Goal: Information Seeking & Learning: Learn about a topic

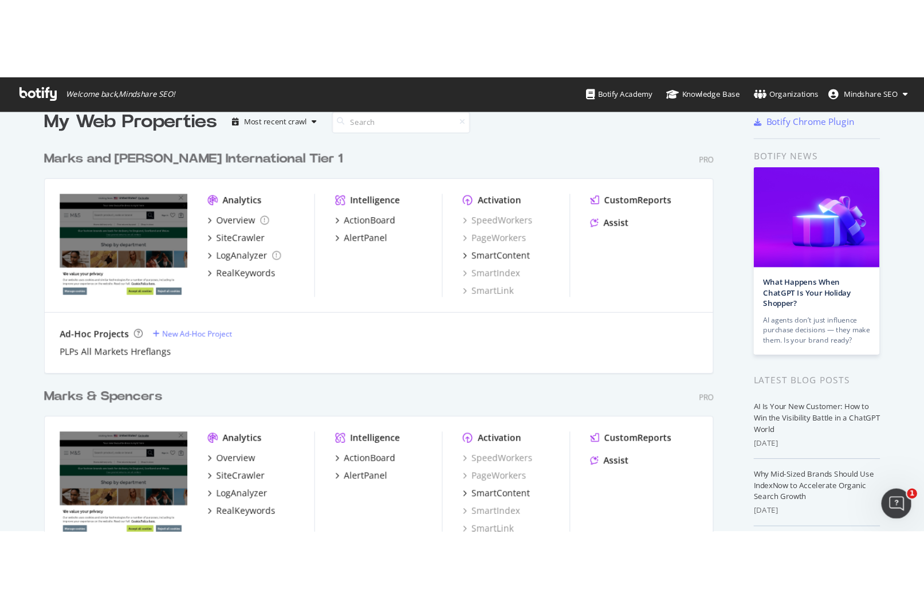
scroll to position [189, 0]
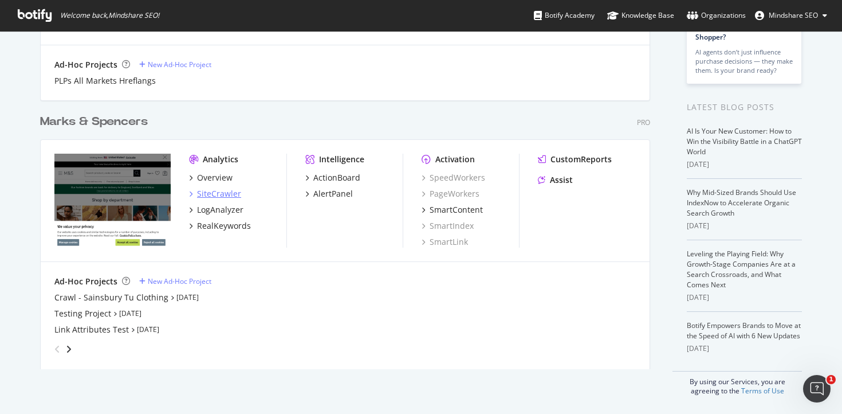
click at [210, 190] on div "SiteCrawler" at bounding box center [219, 193] width 44 height 11
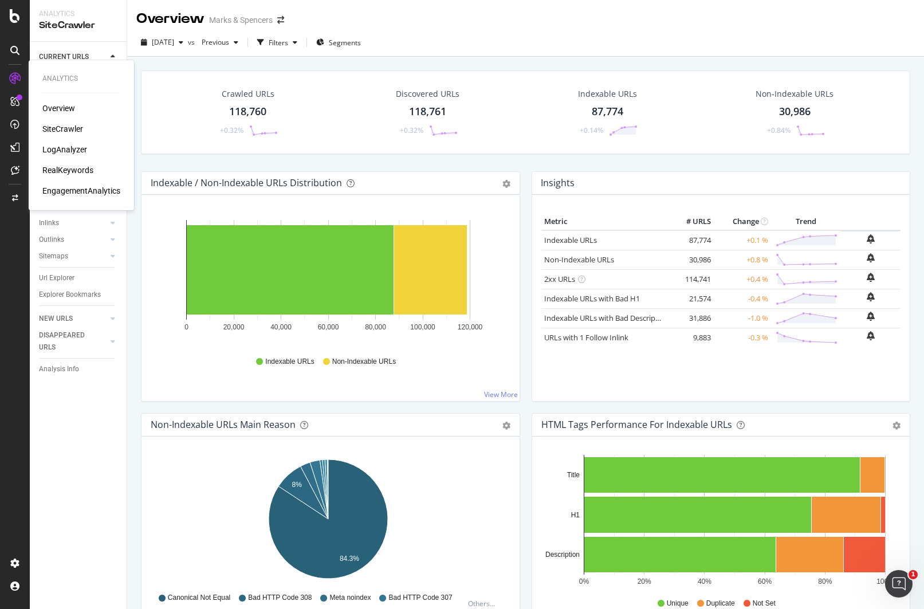
click at [83, 174] on div "RealKeywords" at bounding box center [67, 169] width 51 height 11
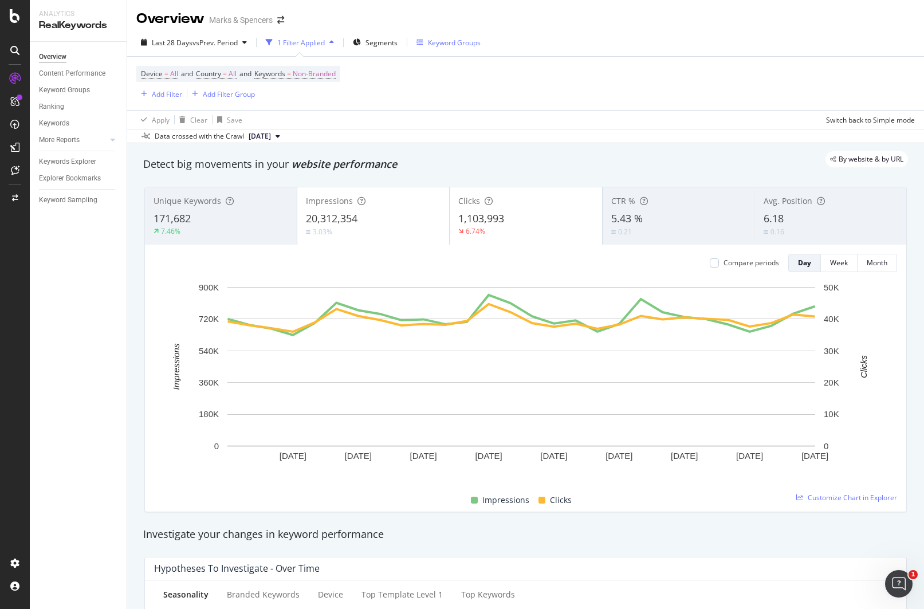
click at [451, 38] on div "Keyword Groups" at bounding box center [454, 43] width 53 height 10
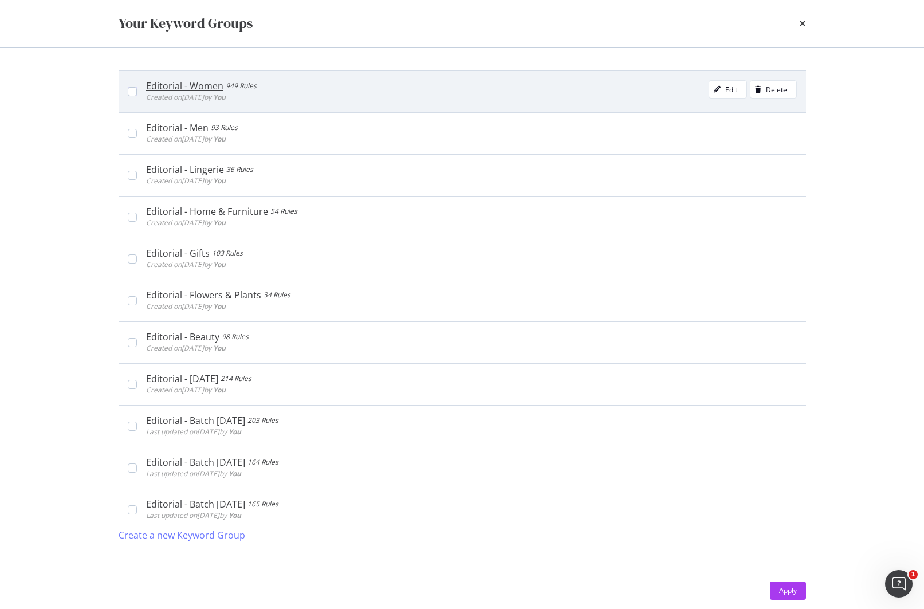
click at [203, 86] on div "Editorial - Women" at bounding box center [184, 85] width 77 height 11
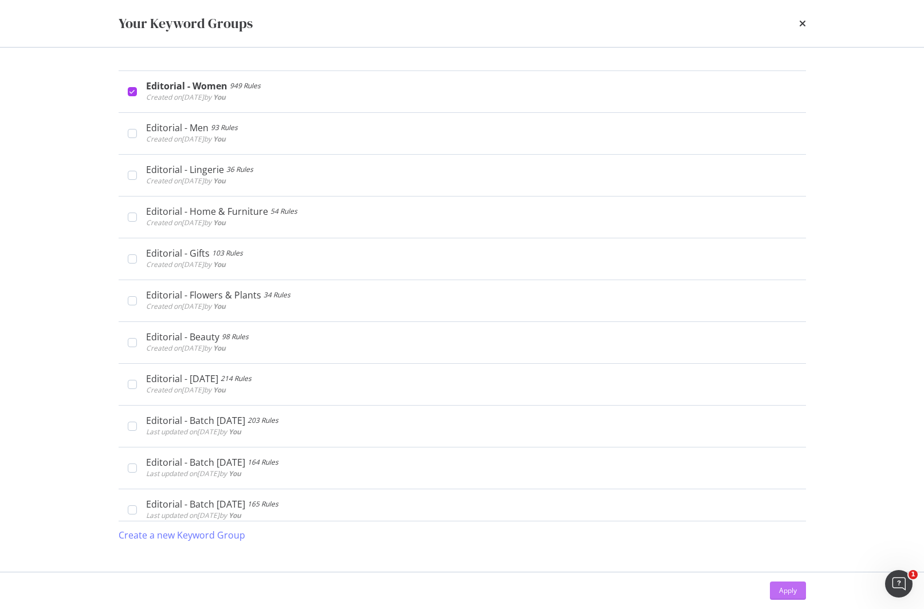
click at [799, 413] on button "Apply" at bounding box center [788, 591] width 36 height 18
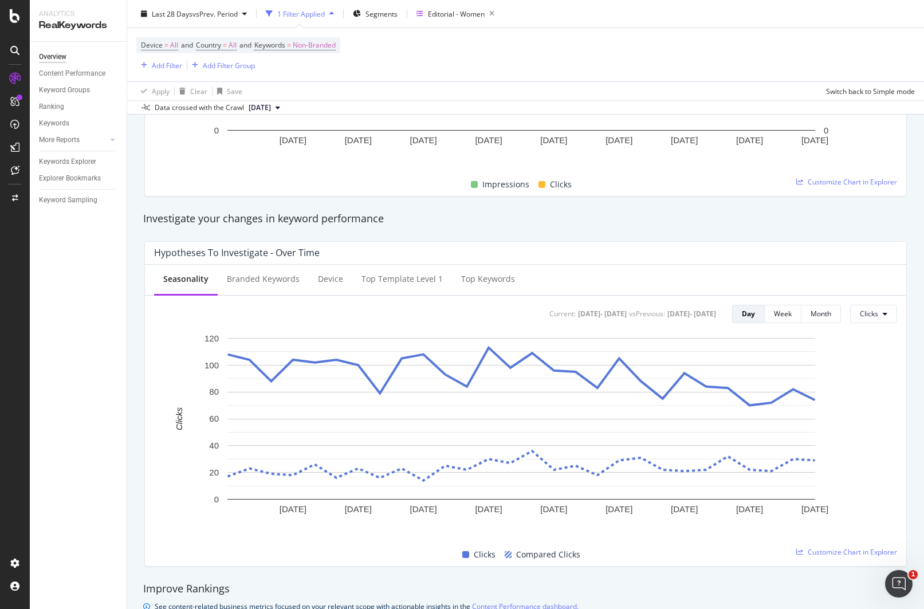
scroll to position [339, 0]
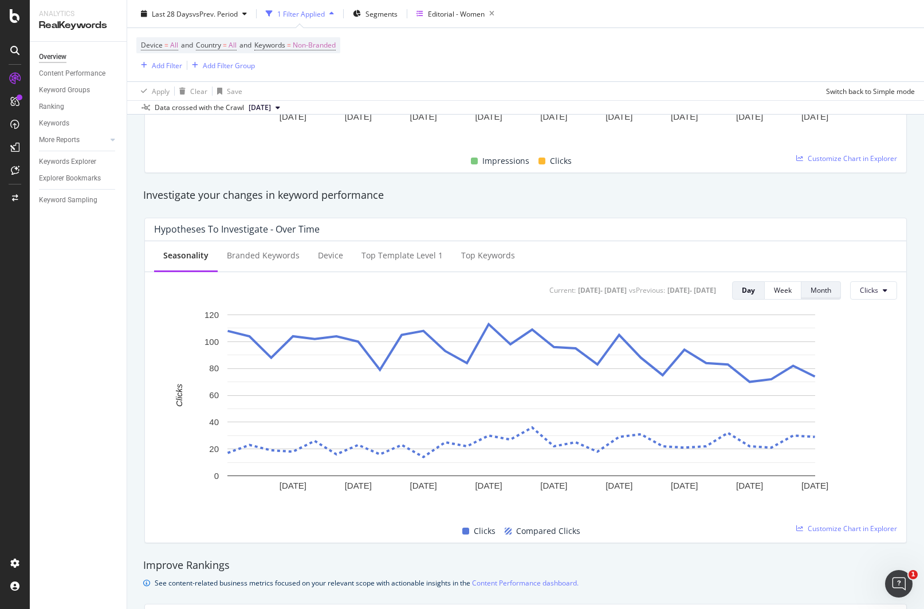
click at [824, 292] on button "Month" at bounding box center [822, 290] width 40 height 18
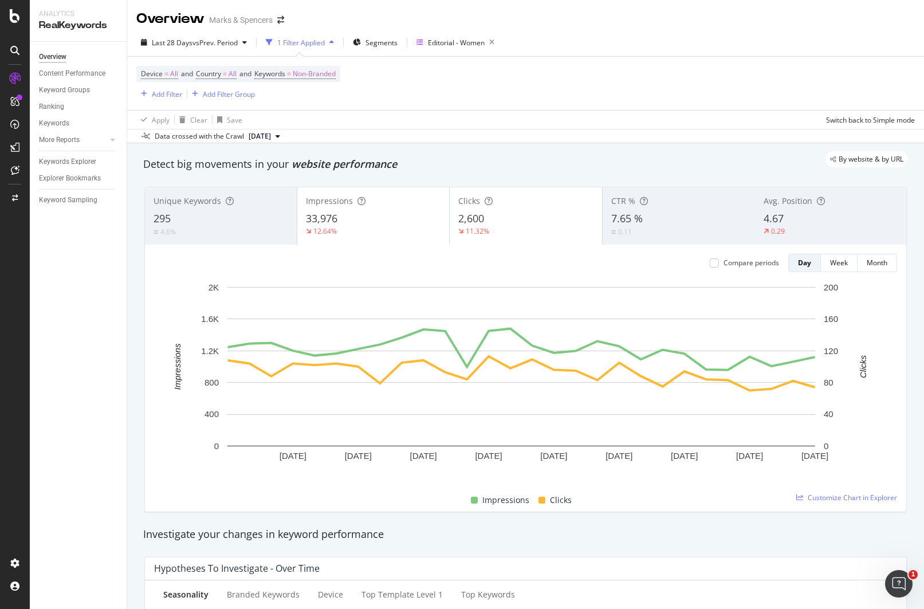
scroll to position [2, 0]
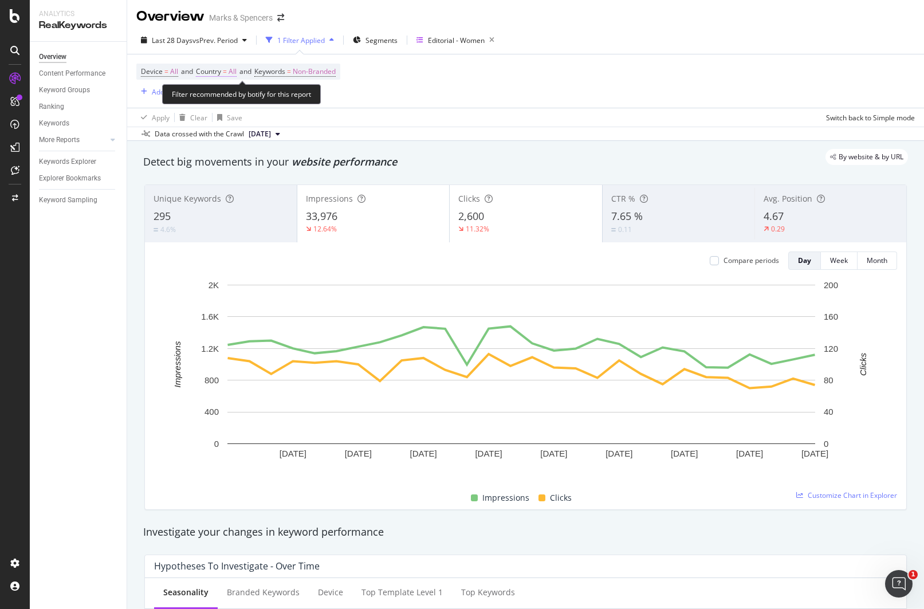
click at [221, 70] on span "Country" at bounding box center [208, 71] width 25 height 10
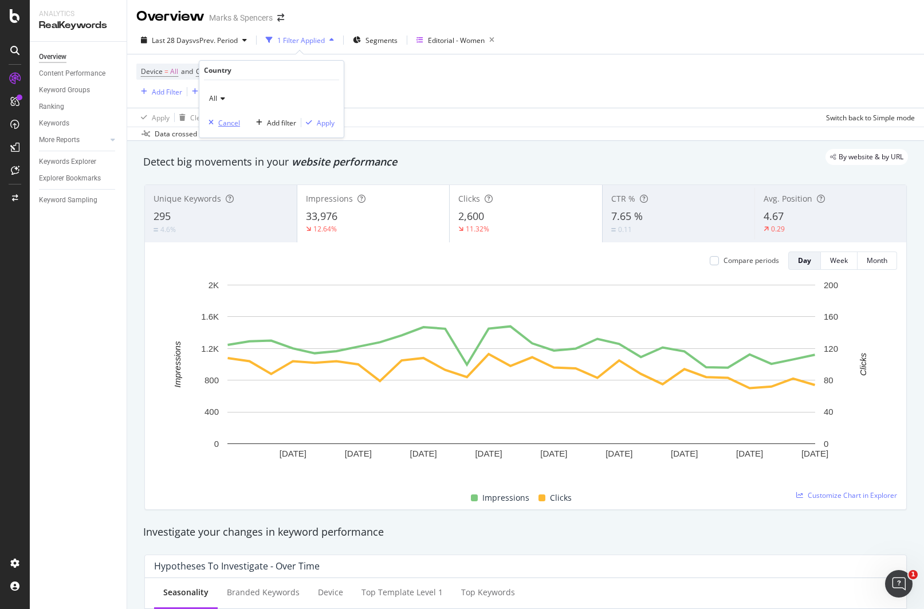
click at [234, 119] on div "Cancel" at bounding box center [229, 123] width 22 height 10
click at [438, 94] on div "Device = All and Country = All and Keywords = Non-Branded Add Filter Add Filter…" at bounding box center [525, 80] width 779 height 53
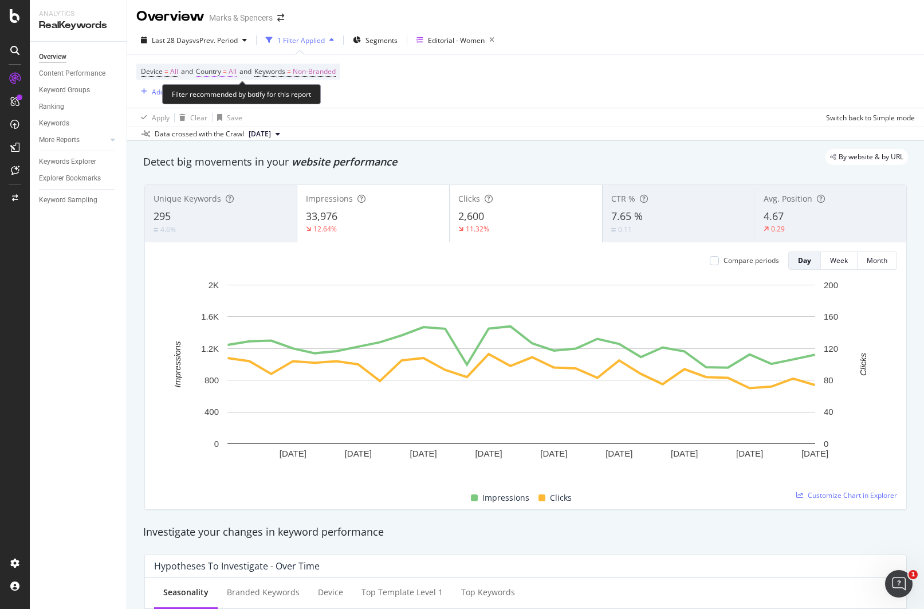
click at [221, 75] on span "Country" at bounding box center [208, 71] width 25 height 10
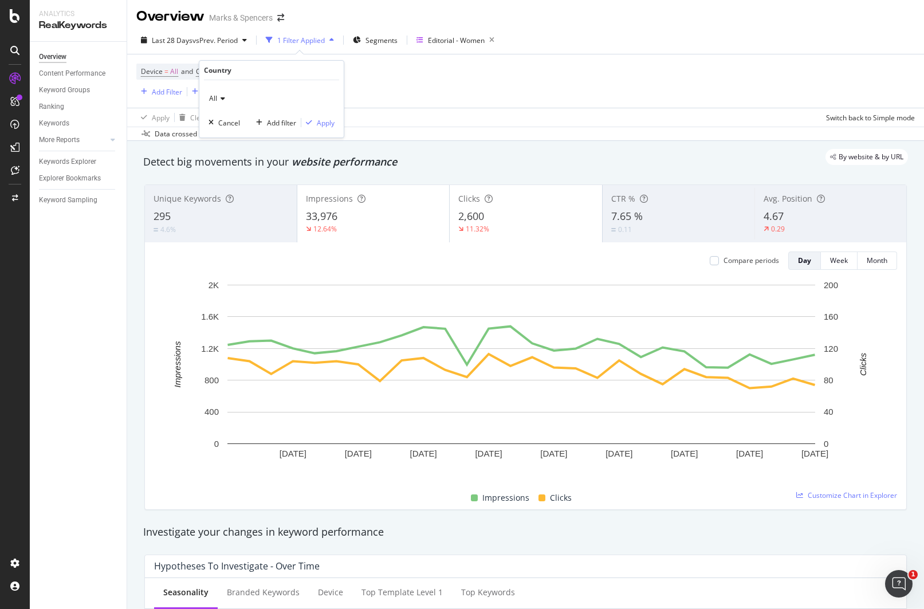
click at [214, 99] on span "All" at bounding box center [213, 98] width 8 height 10
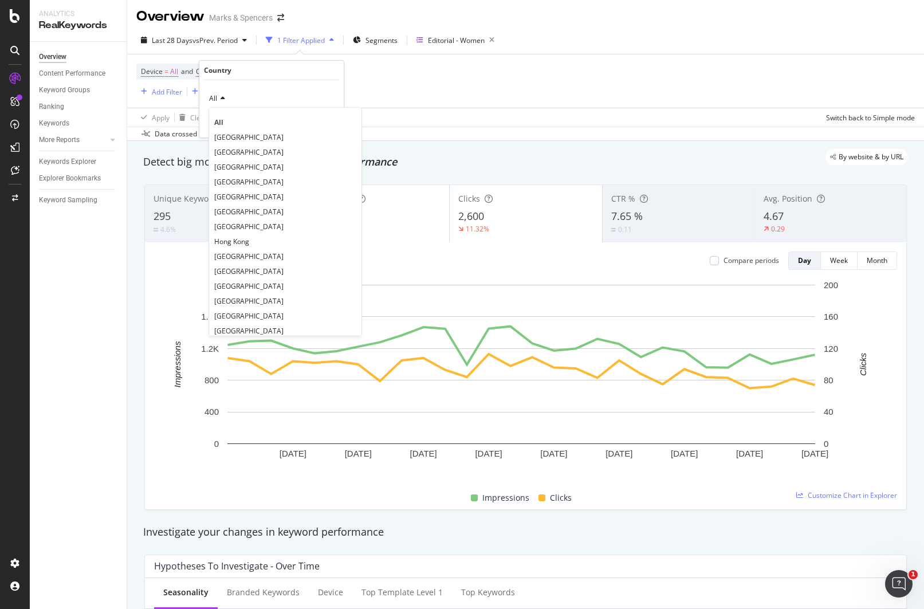
click at [242, 134] on span "[GEOGRAPHIC_DATA]" at bounding box center [248, 137] width 69 height 10
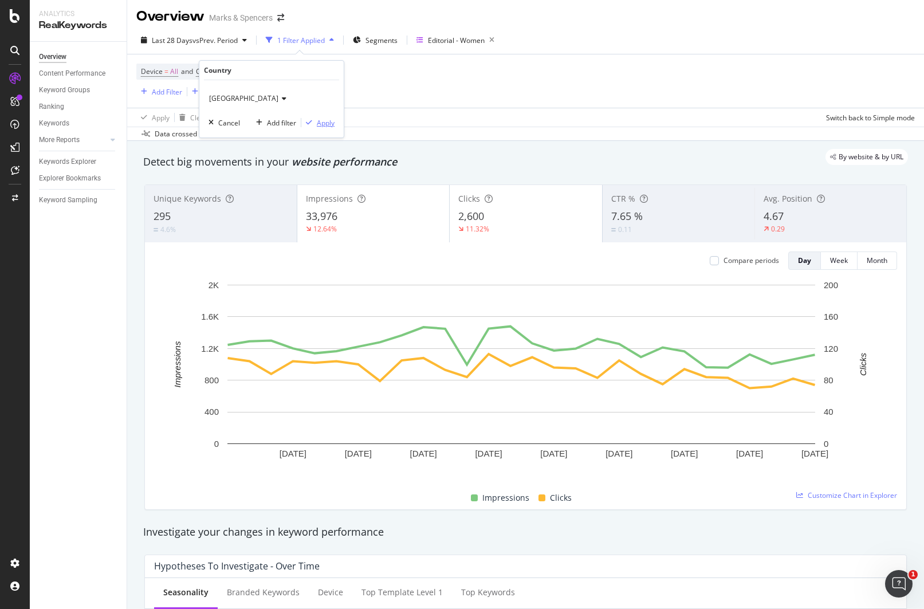
click at [327, 120] on div "Apply" at bounding box center [326, 123] width 18 height 10
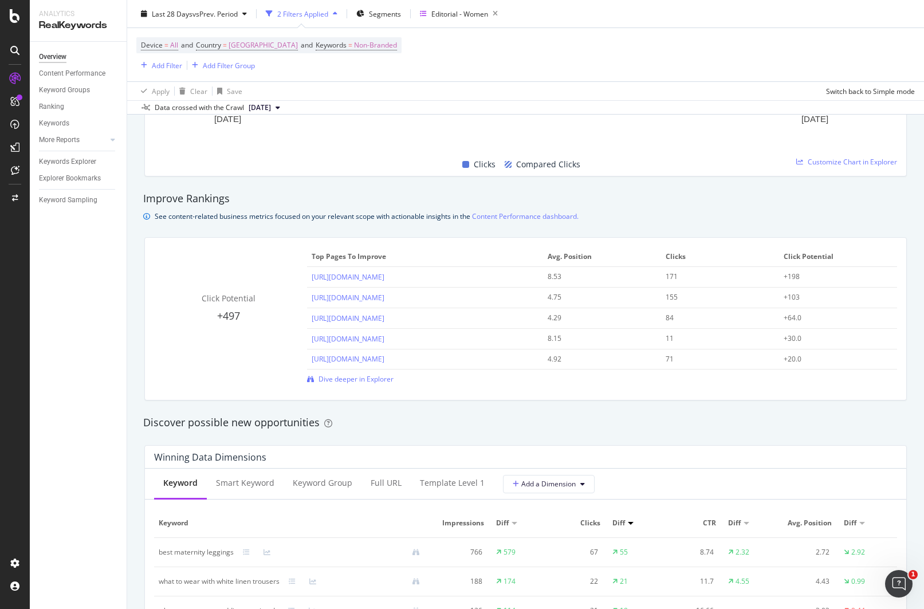
scroll to position [704, 0]
drag, startPoint x: 200, startPoint y: 299, endPoint x: 251, endPoint y: 315, distance: 53.5
click at [251, 315] on div "Click Potential +497" at bounding box center [228, 310] width 148 height 31
click at [251, 315] on div "+497" at bounding box center [228, 318] width 148 height 15
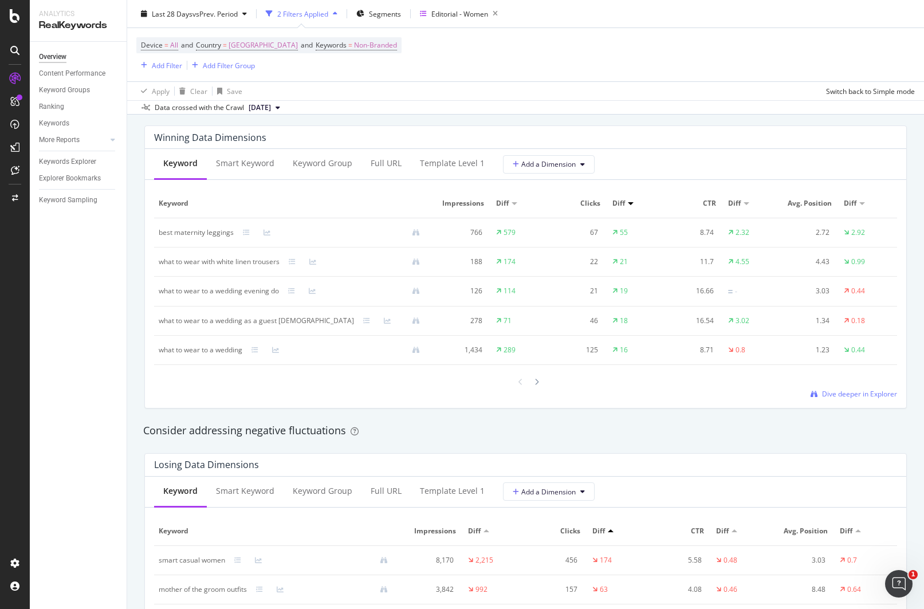
scroll to position [1026, 0]
click at [381, 175] on div "Full URL" at bounding box center [386, 164] width 49 height 32
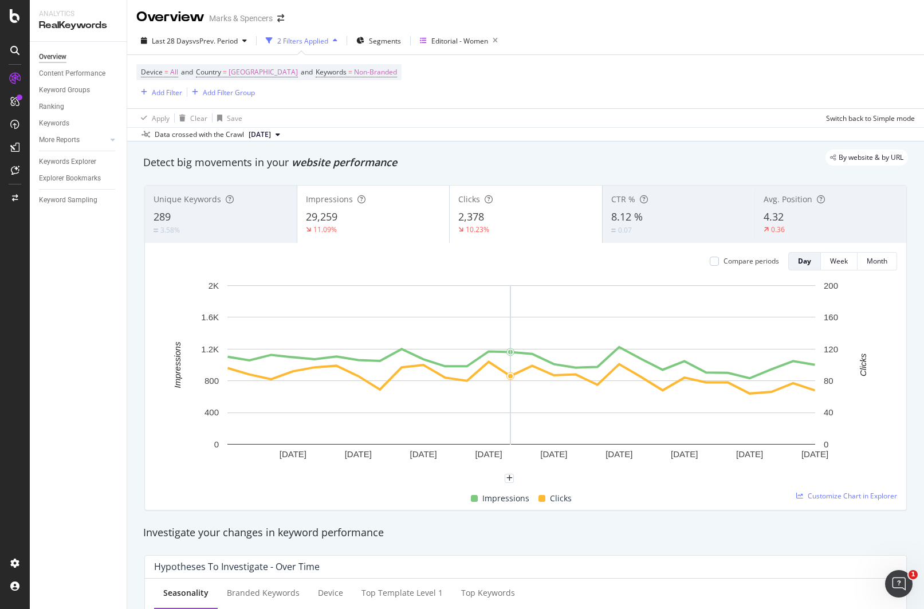
scroll to position [0, 0]
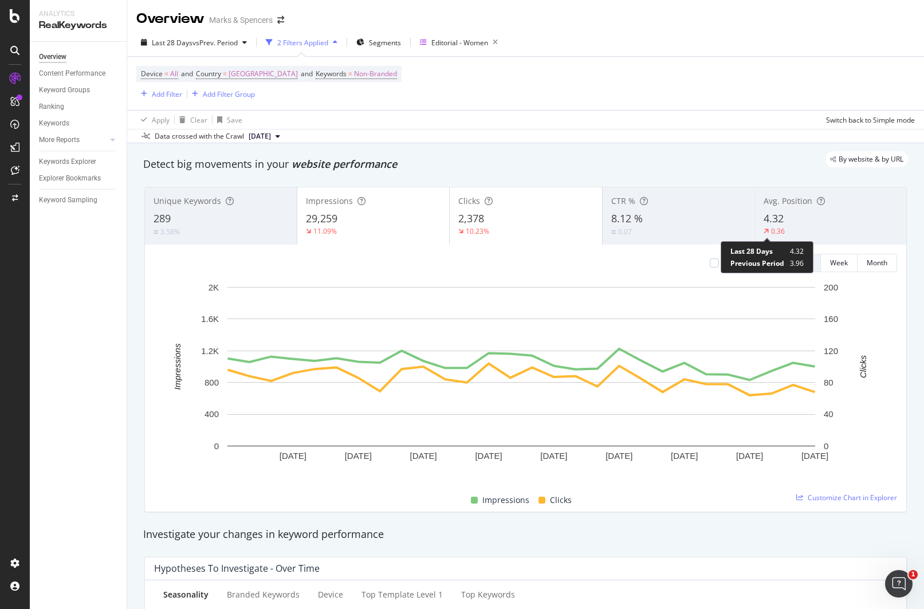
click at [778, 207] on div "Avg. Position 4.32 0.36" at bounding box center [831, 216] width 152 height 52
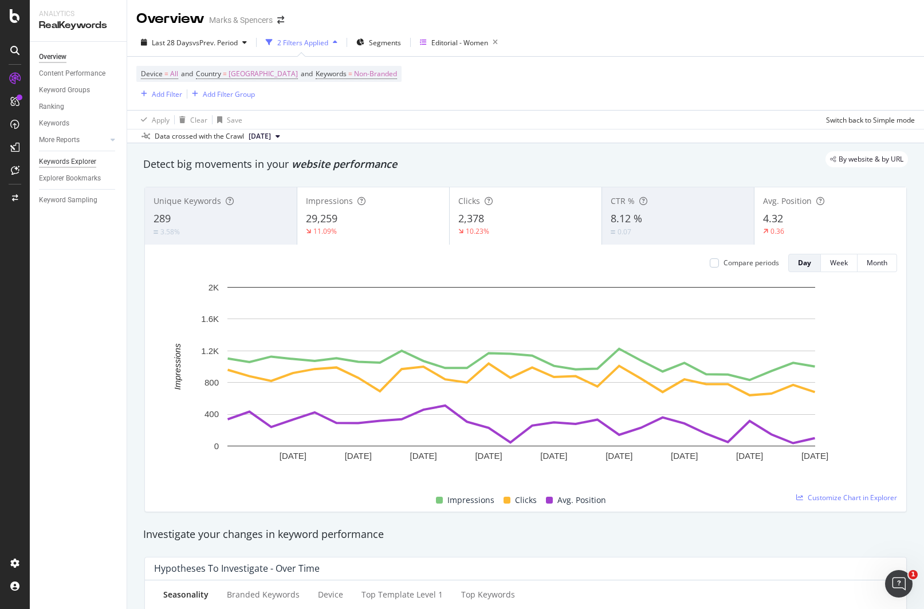
click at [57, 163] on div "Keywords Explorer" at bounding box center [67, 162] width 57 height 12
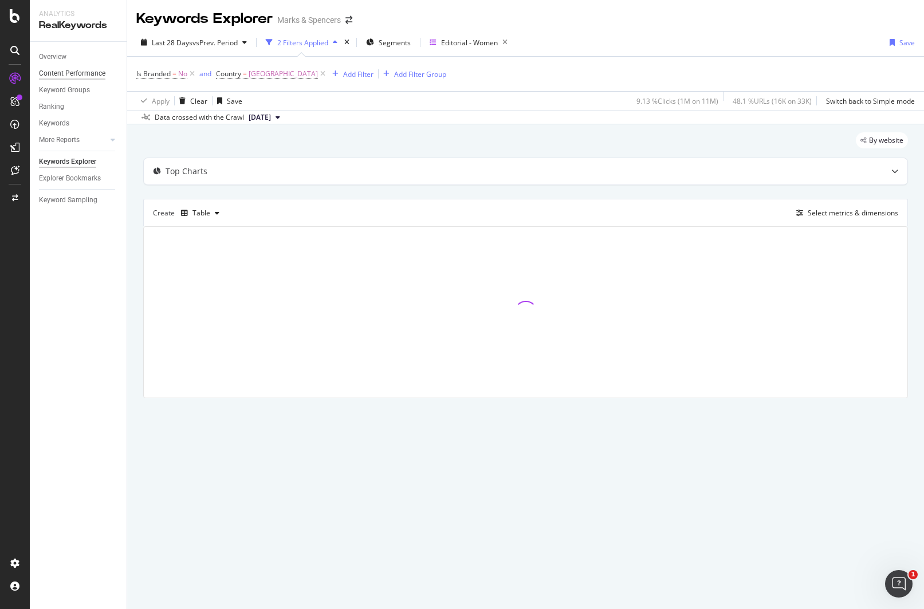
click at [71, 75] on div "Content Performance" at bounding box center [72, 74] width 66 height 12
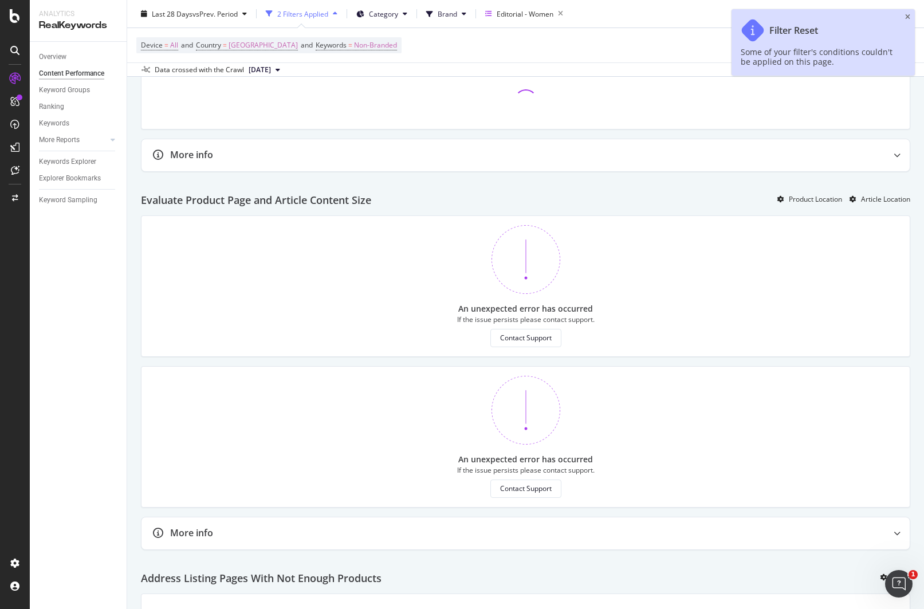
scroll to position [536, 0]
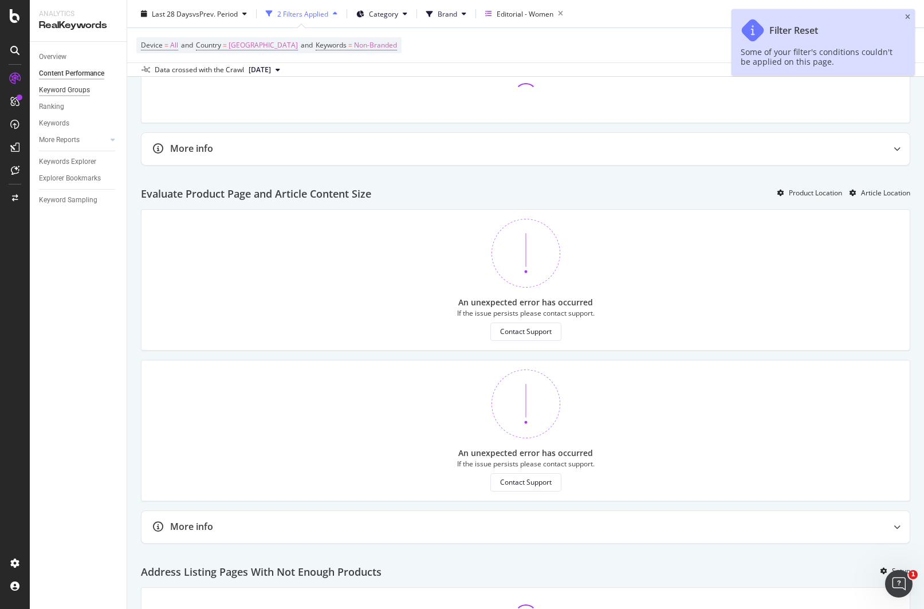
click at [74, 96] on div "Keyword Groups" at bounding box center [64, 90] width 51 height 12
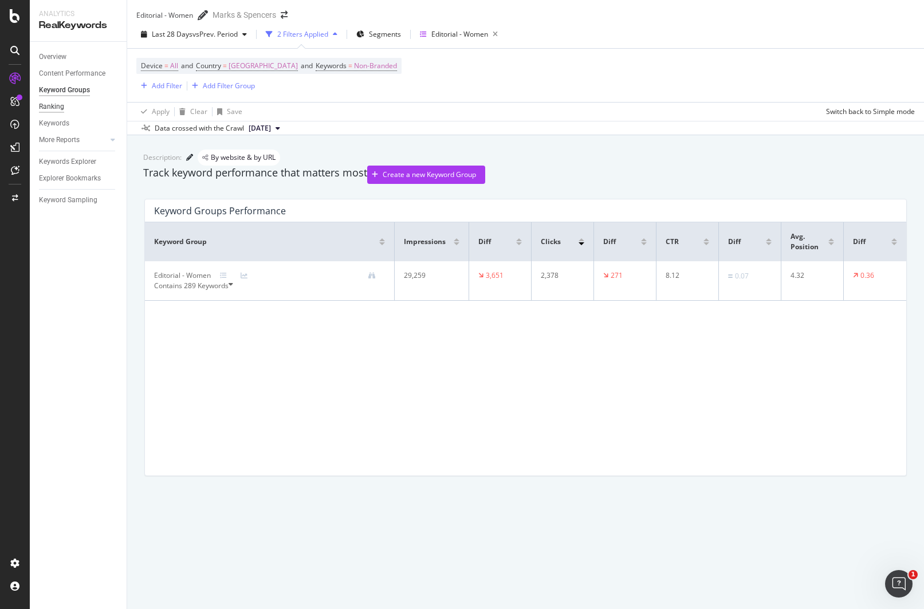
click at [57, 105] on div "Ranking" at bounding box center [51, 107] width 25 height 12
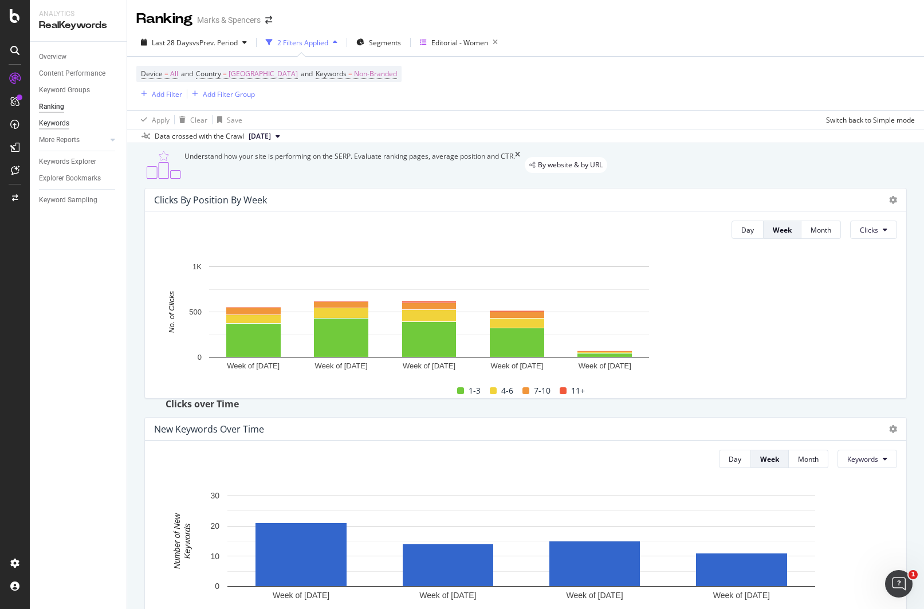
click at [62, 121] on div "Keywords" at bounding box center [54, 123] width 30 height 12
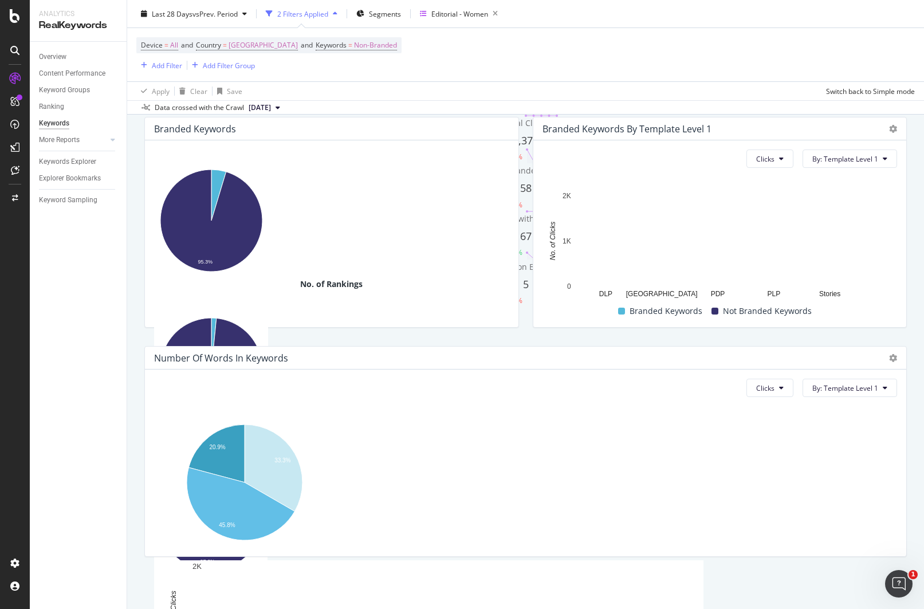
scroll to position [192, 0]
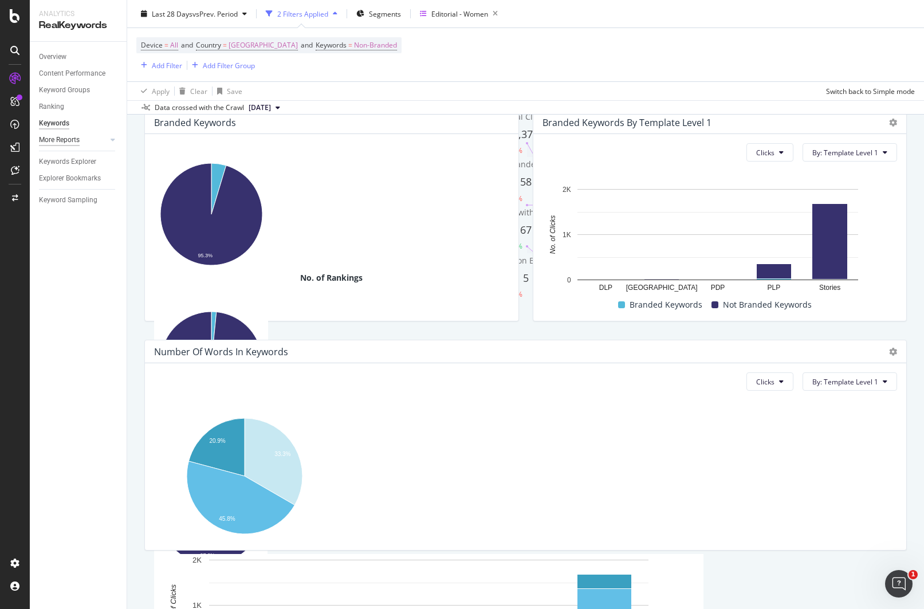
click at [75, 141] on div "More Reports" at bounding box center [59, 140] width 41 height 12
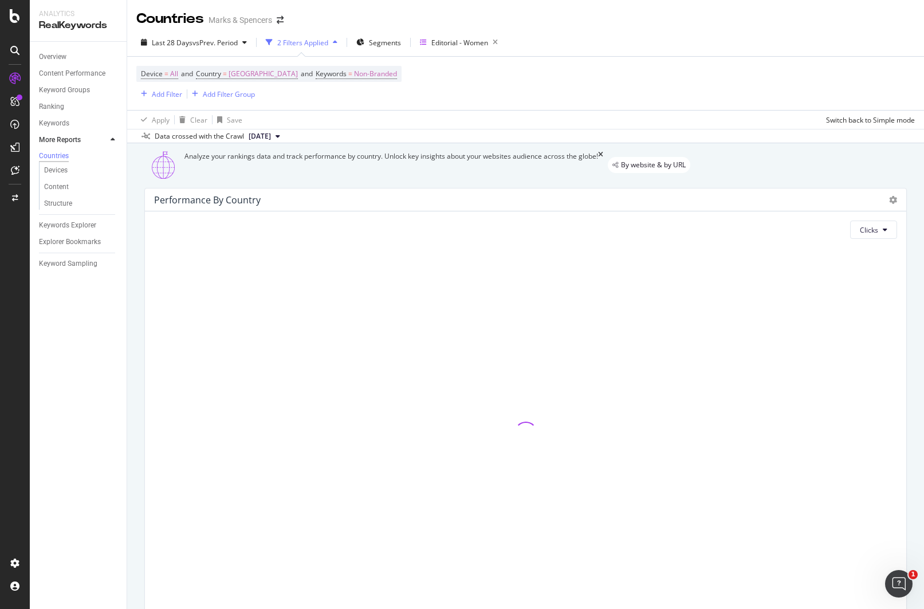
click at [113, 138] on icon at bounding box center [113, 139] width 5 height 7
click at [81, 163] on div "Keywords Explorer" at bounding box center [67, 162] width 57 height 12
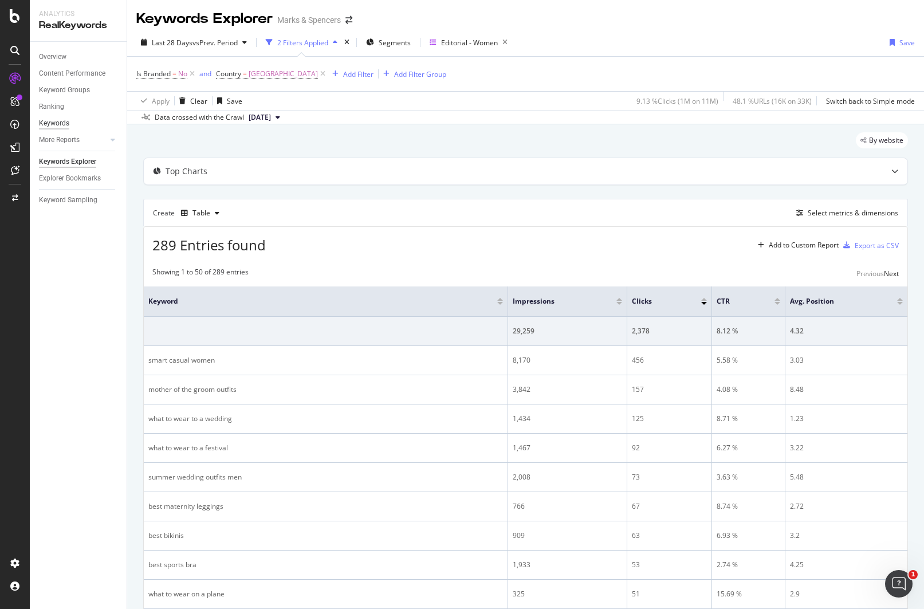
click at [53, 123] on div "Keywords" at bounding box center [54, 123] width 30 height 12
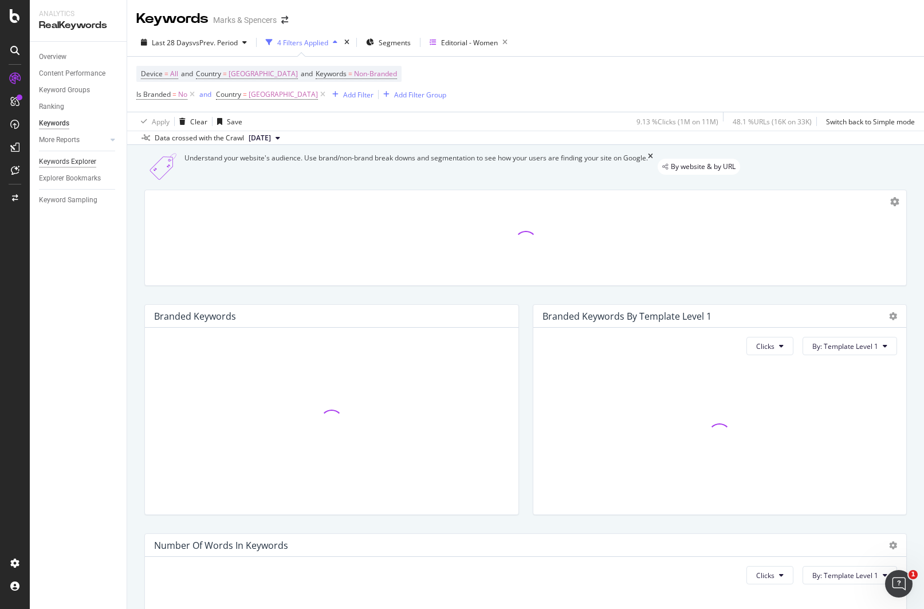
click at [54, 159] on div "Keywords Explorer" at bounding box center [67, 162] width 57 height 12
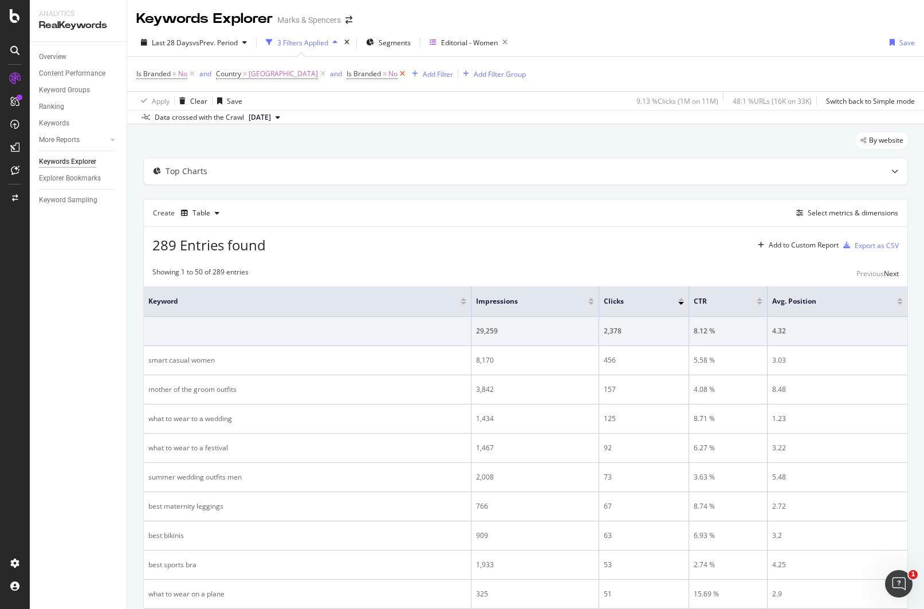
click at [398, 72] on icon at bounding box center [403, 73] width 10 height 11
click at [781, 243] on div "Add to Custom Report" at bounding box center [804, 245] width 70 height 7
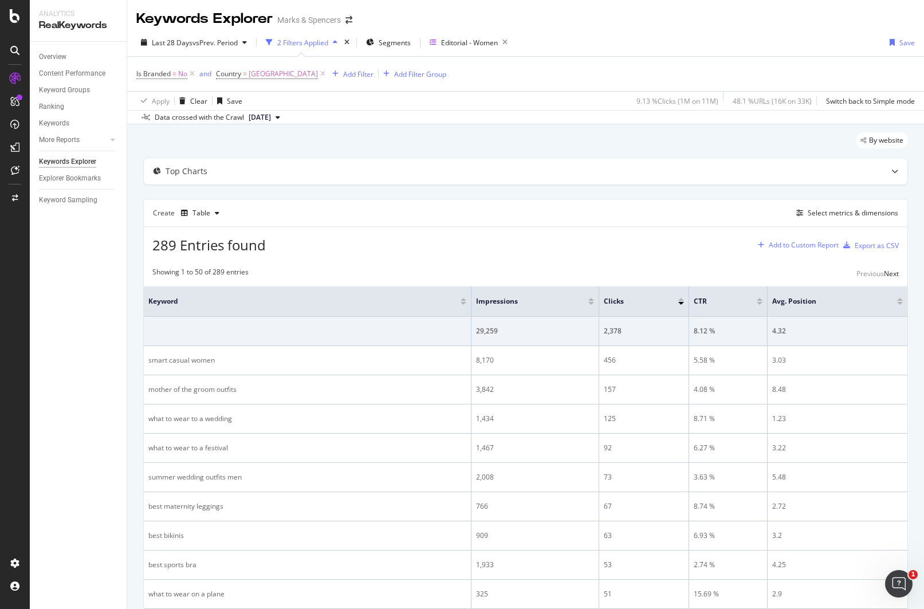
click at [771, 246] on div "Add to Custom Report" at bounding box center [804, 245] width 70 height 7
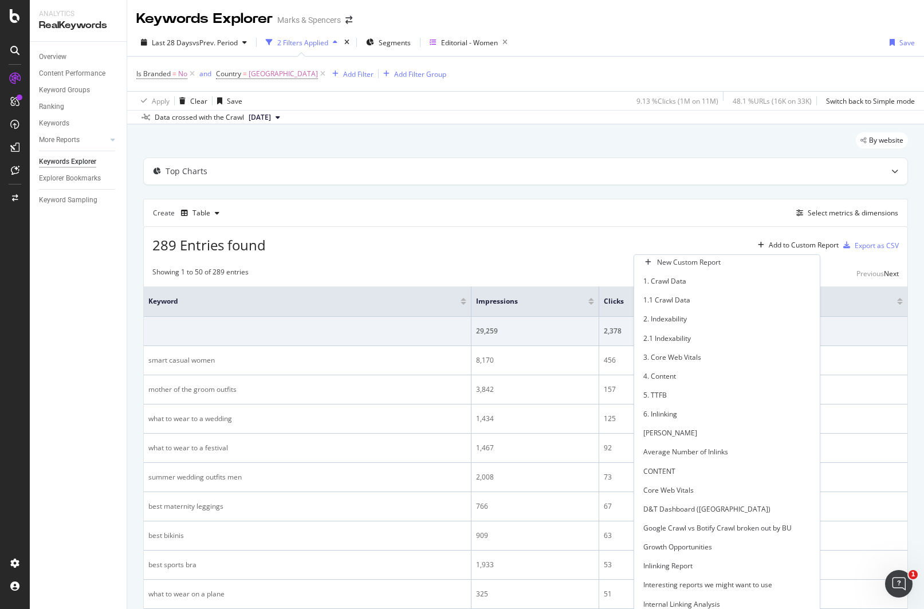
scroll to position [377, 0]
click at [626, 225] on div "Create Table Select metrics & dimensions" at bounding box center [525, 213] width 765 height 28
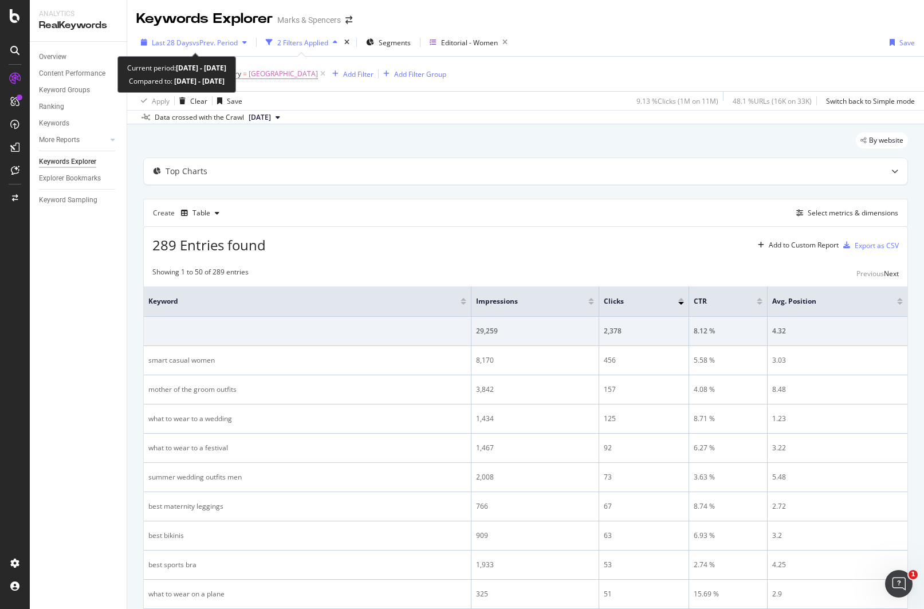
click at [170, 43] on span "Last 28 Days" at bounding box center [172, 43] width 41 height 10
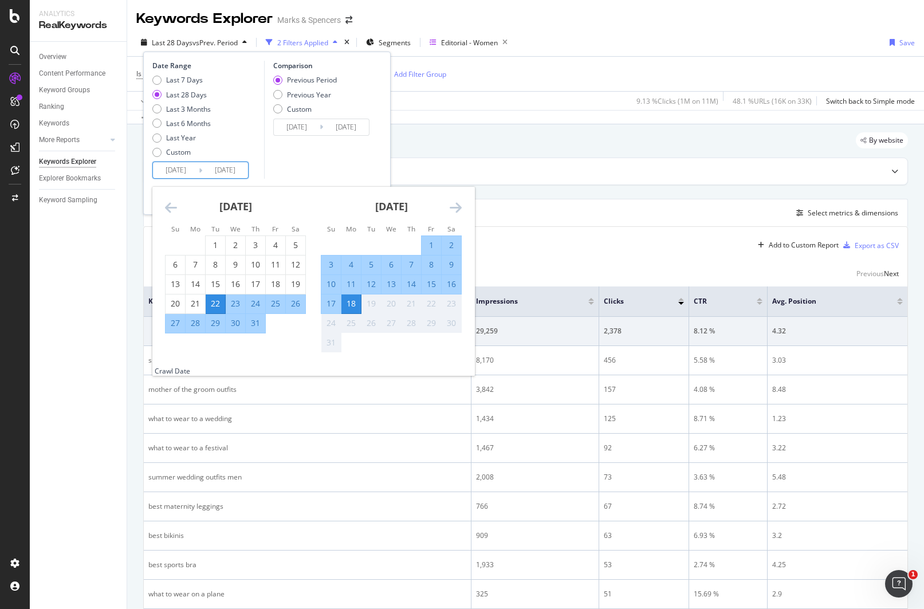
click at [183, 168] on input "[DATE]" at bounding box center [176, 170] width 46 height 16
click at [174, 213] on icon "Move backward to switch to the previous month." at bounding box center [171, 208] width 12 height 14
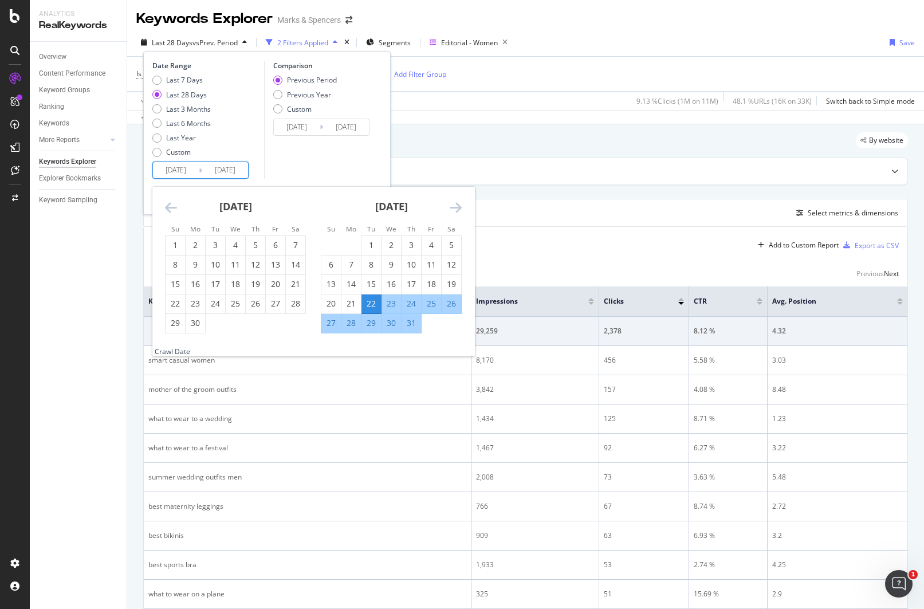
click at [174, 211] on icon "Move backward to switch to the previous month." at bounding box center [171, 208] width 12 height 14
click at [175, 210] on icon "Move backward to switch to the previous month." at bounding box center [171, 208] width 12 height 14
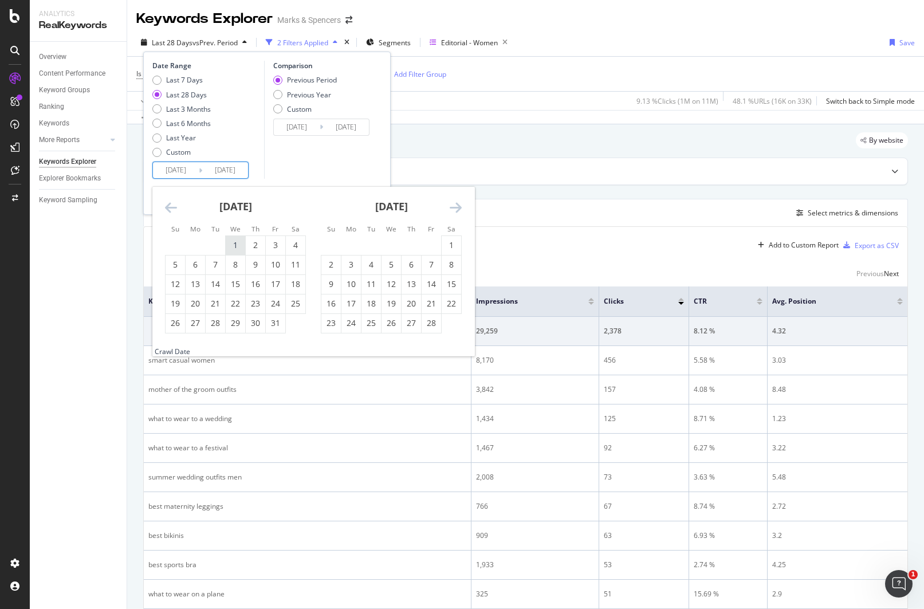
click at [232, 246] on div "1" at bounding box center [235, 245] width 19 height 11
type input "[DATE]"
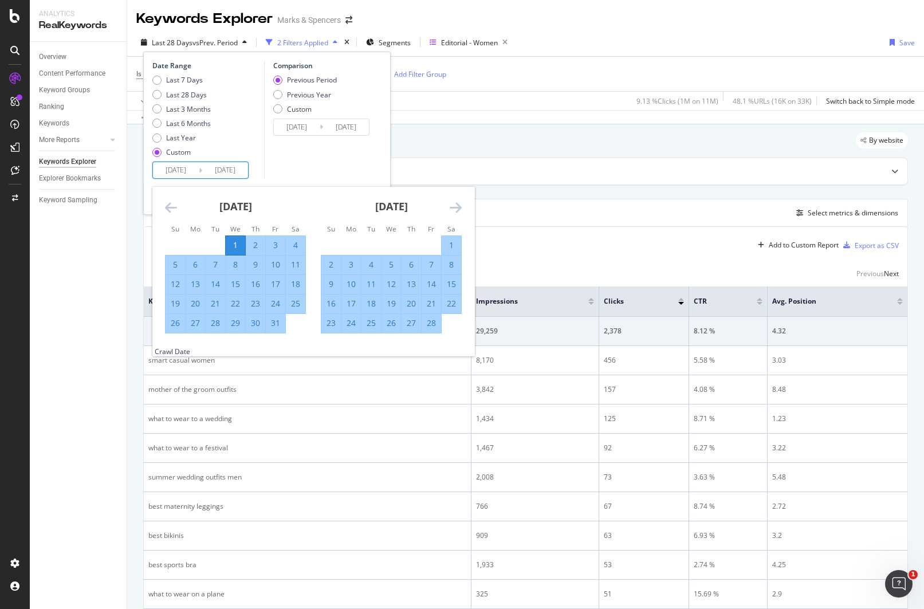
click at [341, 163] on div "Comparison Previous Period Previous Year Custom [DATE] Navigate forward to inte…" at bounding box center [318, 120] width 109 height 118
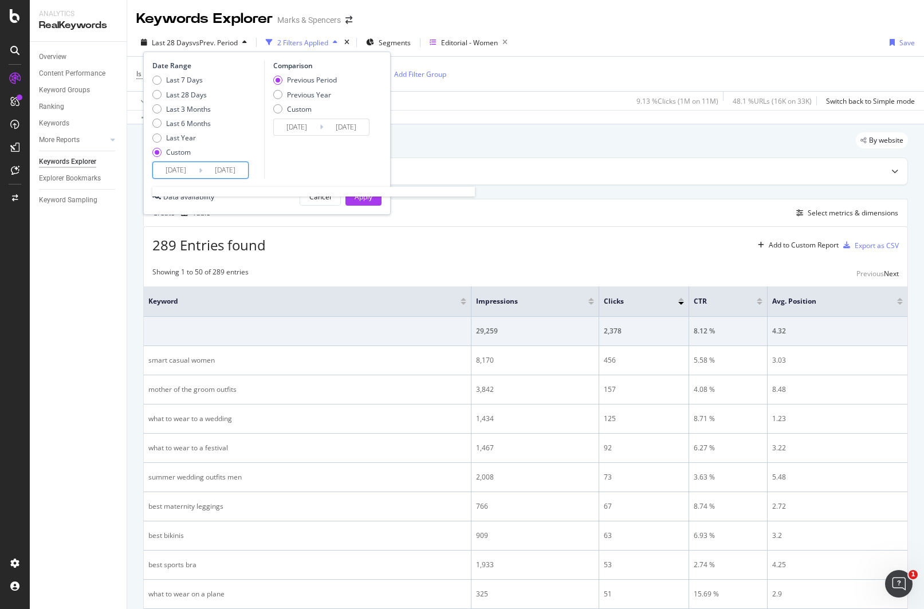
click at [182, 169] on input "[DATE]" at bounding box center [176, 170] width 46 height 16
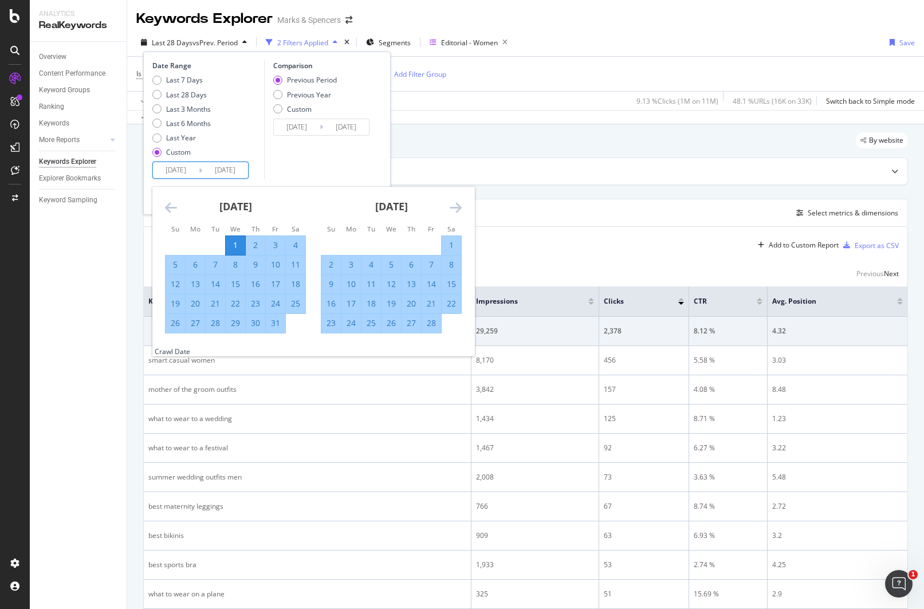
click at [456, 208] on icon "Move forward to switch to the next month." at bounding box center [456, 208] width 12 height 14
click at [456, 207] on icon "Move forward to switch to the next month." at bounding box center [456, 208] width 12 height 14
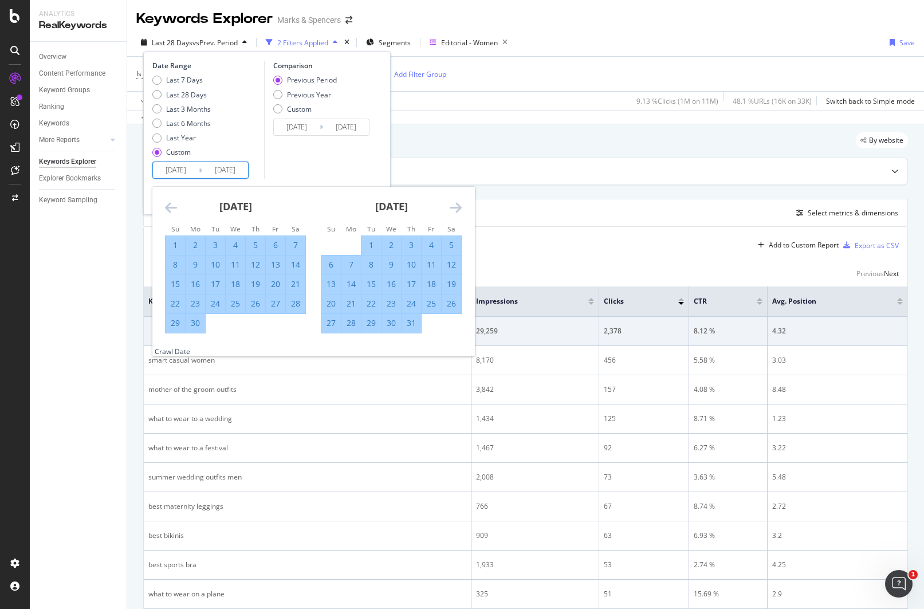
click at [406, 322] on div "31" at bounding box center [411, 322] width 19 height 11
type input "[DATE]"
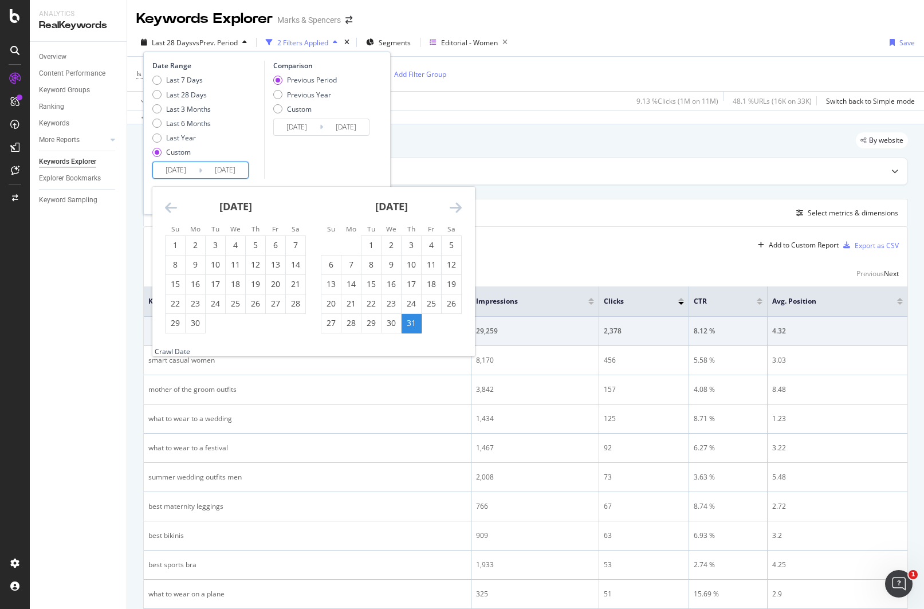
click at [191, 174] on input "[DATE]" at bounding box center [176, 170] width 46 height 16
click at [168, 212] on icon "Move backward to switch to the previous month." at bounding box center [171, 208] width 12 height 14
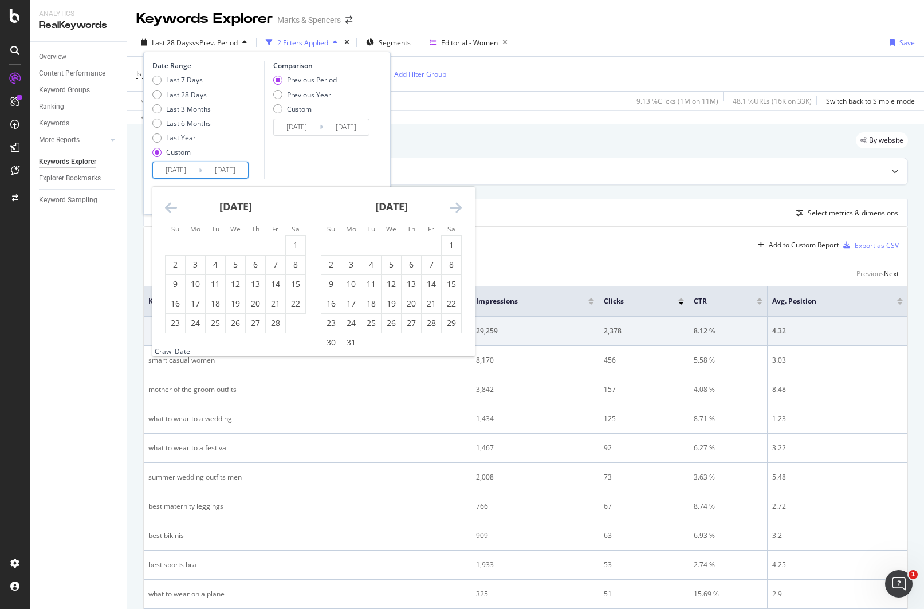
click at [168, 212] on icon "Move backward to switch to the previous month." at bounding box center [171, 208] width 12 height 14
click at [391, 241] on div "1" at bounding box center [391, 245] width 19 height 11
type input "[DATE]"
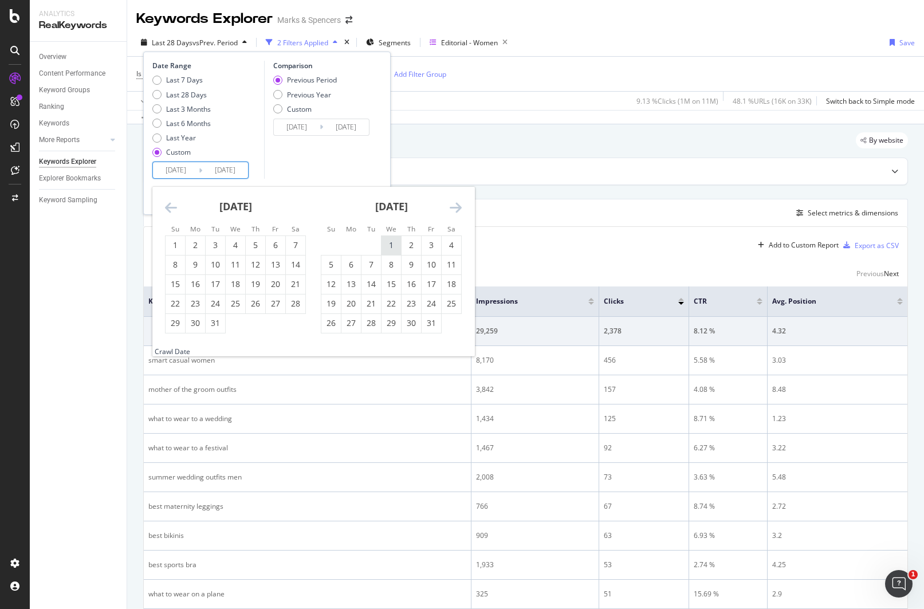
type input "[DATE]"
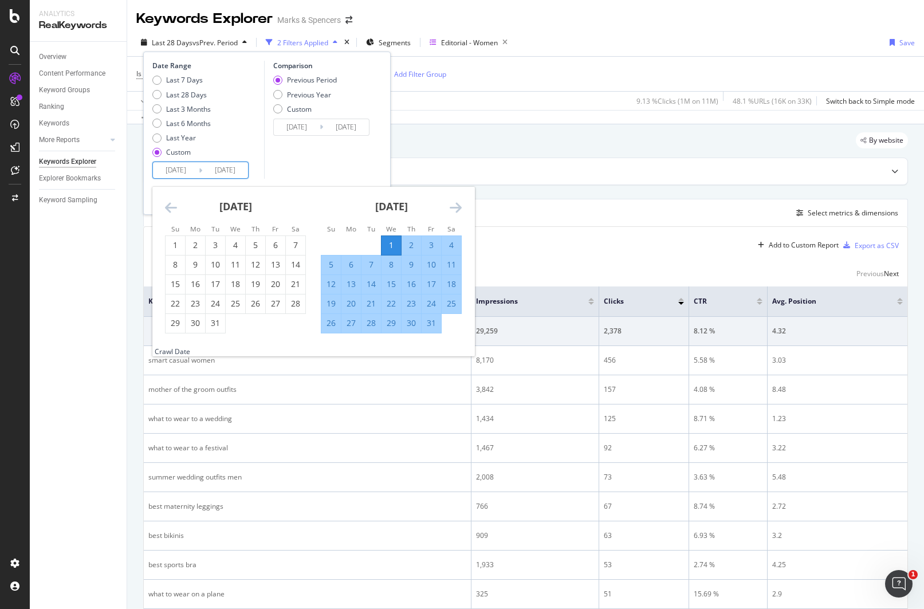
click at [457, 208] on icon "Move forward to switch to the next month." at bounding box center [456, 208] width 12 height 14
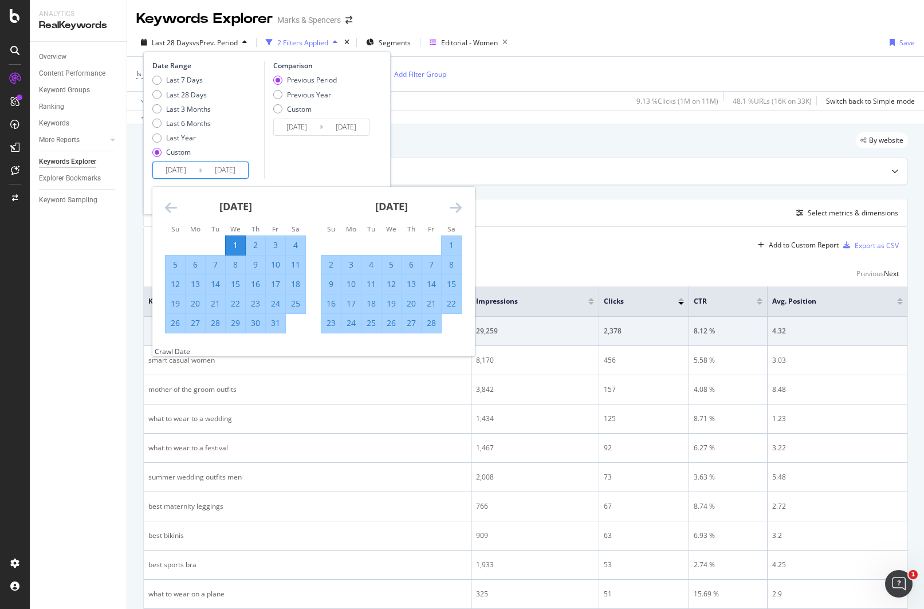
click at [457, 207] on icon "Move forward to switch to the next month." at bounding box center [456, 208] width 12 height 14
click at [458, 207] on icon "Move forward to switch to the next month." at bounding box center [456, 208] width 12 height 14
click at [459, 210] on icon "Move forward to switch to the next month." at bounding box center [456, 208] width 12 height 14
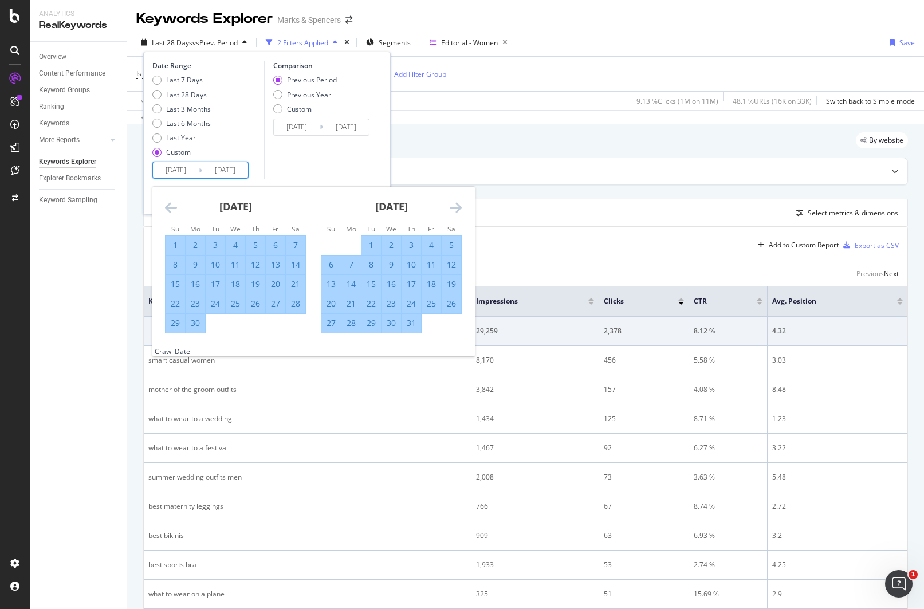
click at [458, 206] on icon "Move forward to switch to the next month." at bounding box center [456, 208] width 12 height 14
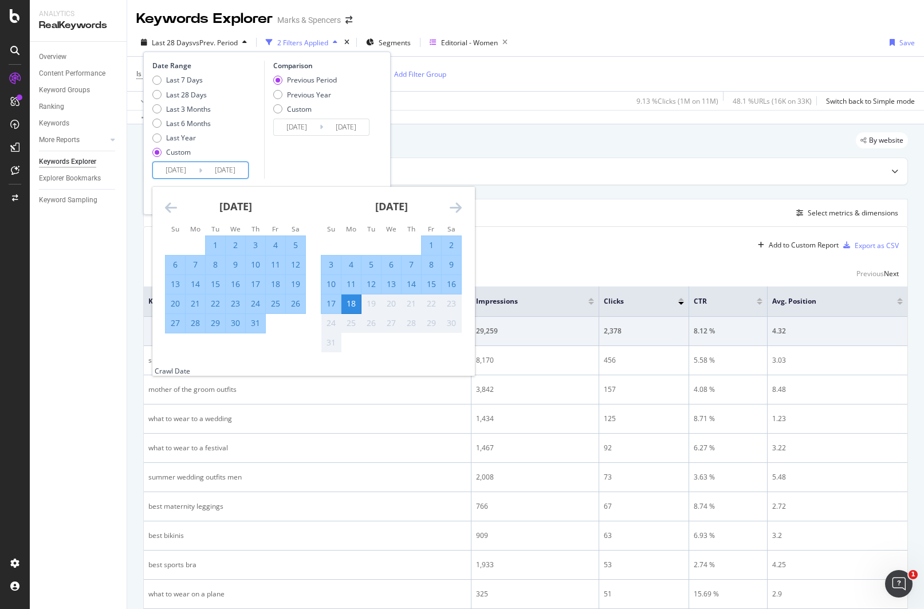
click at [308, 178] on div "Comparison Previous Period Previous Year Custom [DATE] Navigate forward to inte…" at bounding box center [318, 120] width 109 height 118
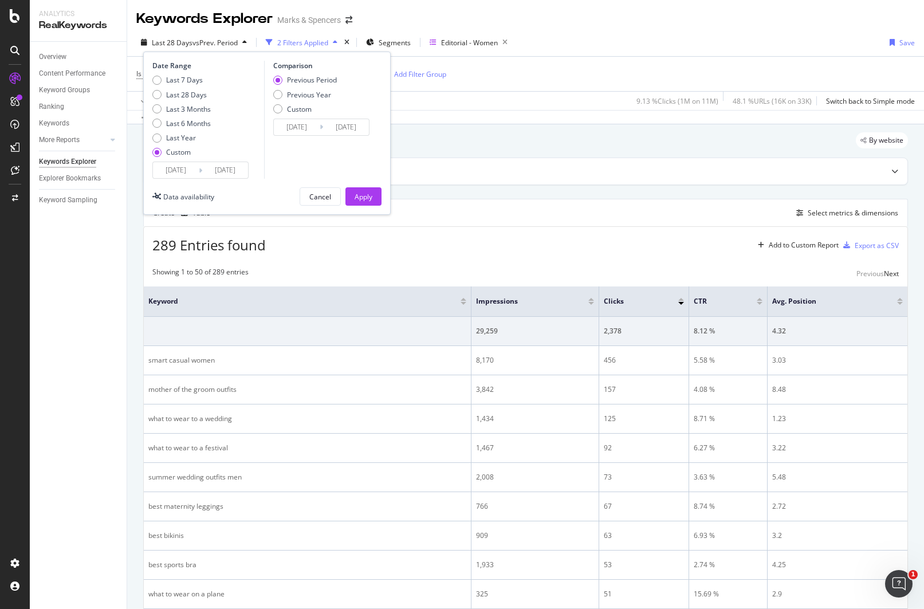
click at [228, 175] on input "[DATE]" at bounding box center [225, 170] width 46 height 16
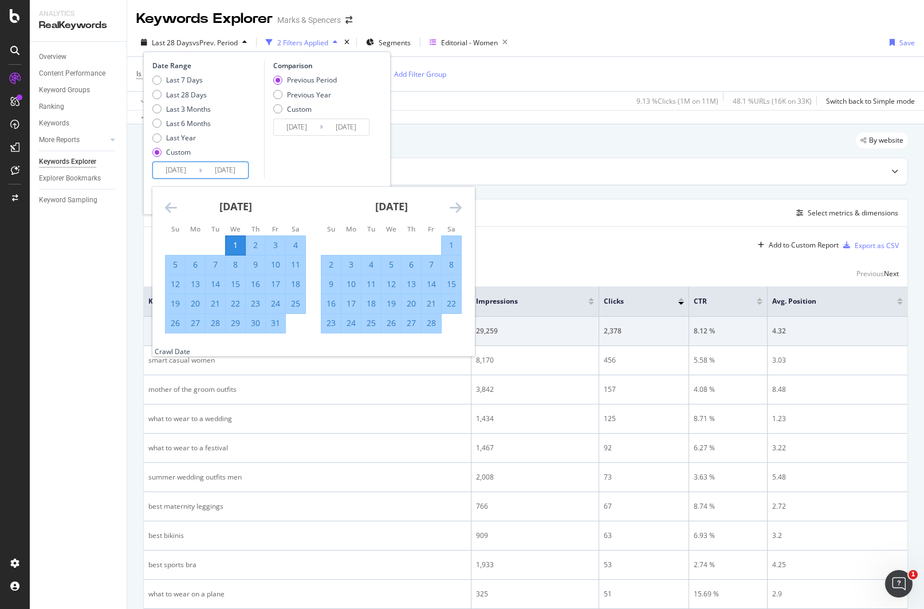
click at [231, 171] on input "[DATE]" at bounding box center [225, 170] width 46 height 16
type input "[DATE]"
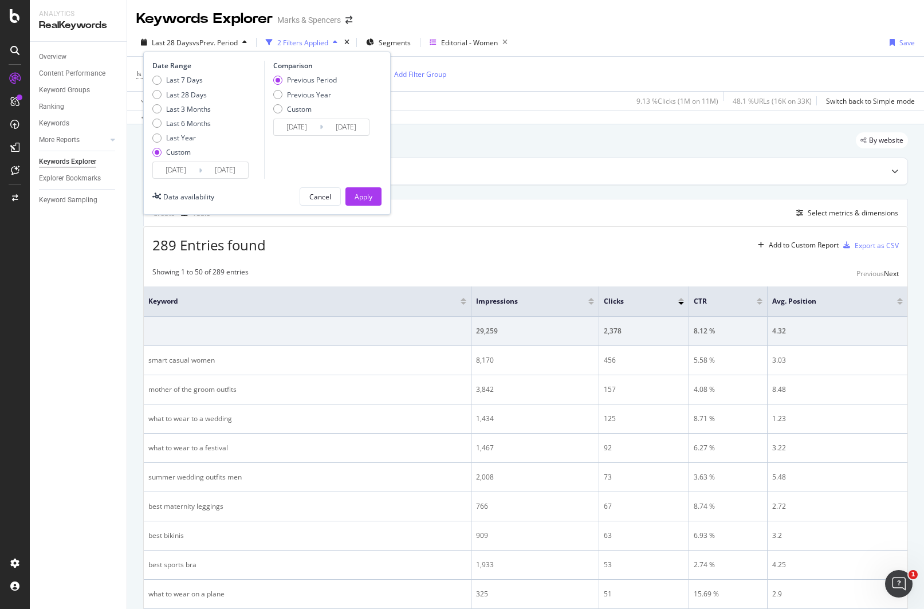
type input "[DATE]"
click at [313, 155] on div "Comparison Previous Period Previous Year Custom [DATE] Navigate forward to inte…" at bounding box center [318, 120] width 109 height 118
click at [235, 170] on input "[DATE]" at bounding box center [225, 170] width 46 height 16
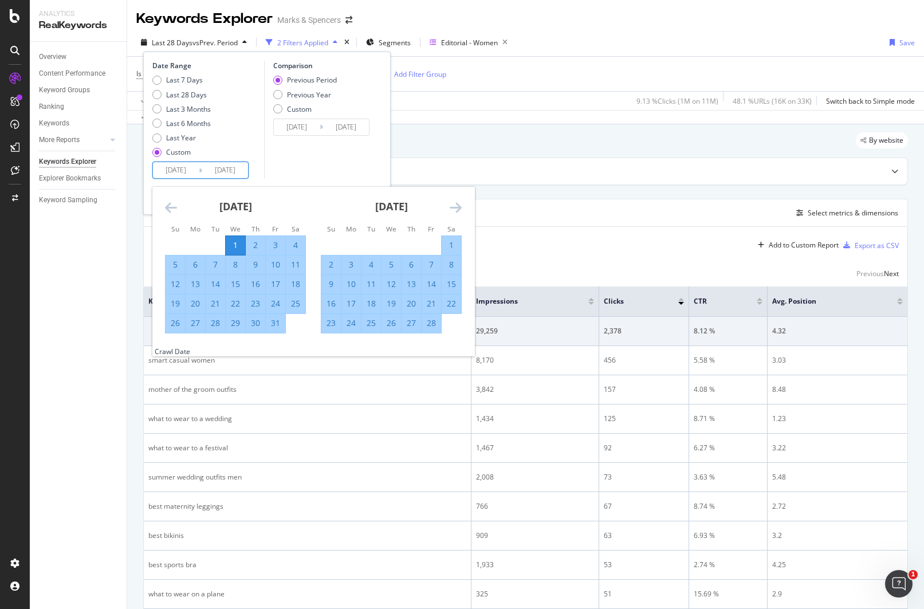
click at [287, 164] on div "Comparison Previous Period Previous Year Custom [DATE] Navigate forward to inte…" at bounding box center [318, 120] width 109 height 118
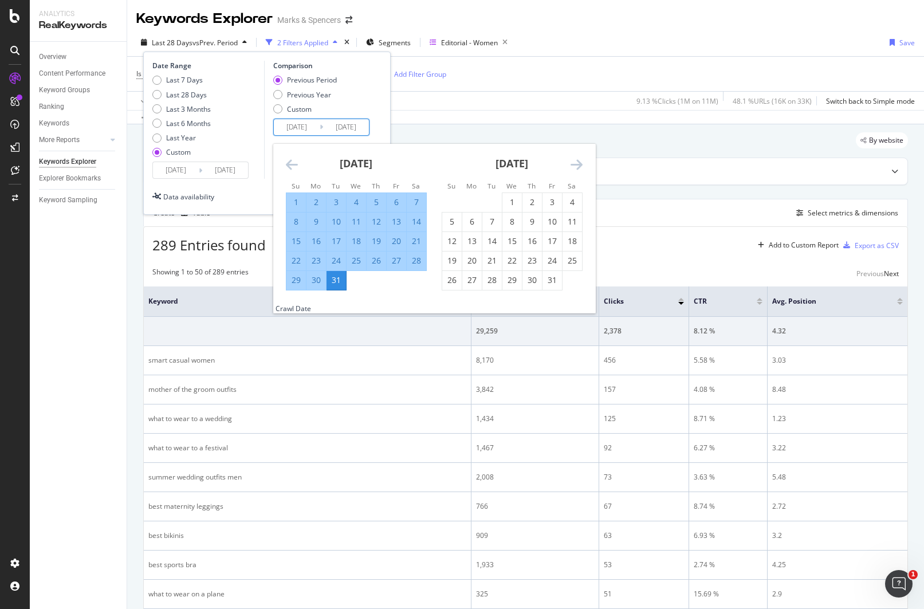
click at [295, 129] on input "[DATE]" at bounding box center [297, 127] width 46 height 16
click at [314, 124] on input "[DATE]" at bounding box center [297, 127] width 46 height 16
click at [303, 127] on input "[DATE]" at bounding box center [297, 127] width 46 height 16
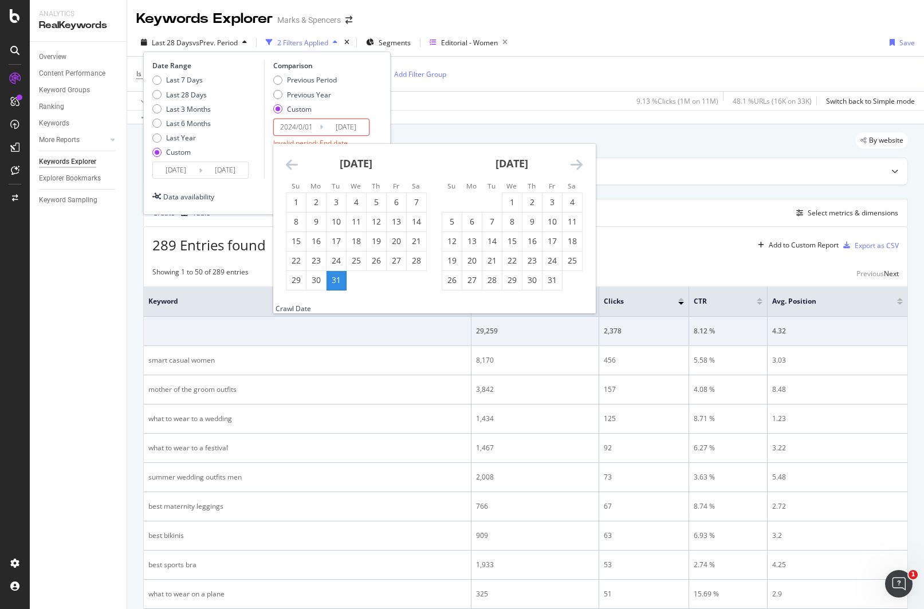
type input "[DATE]"
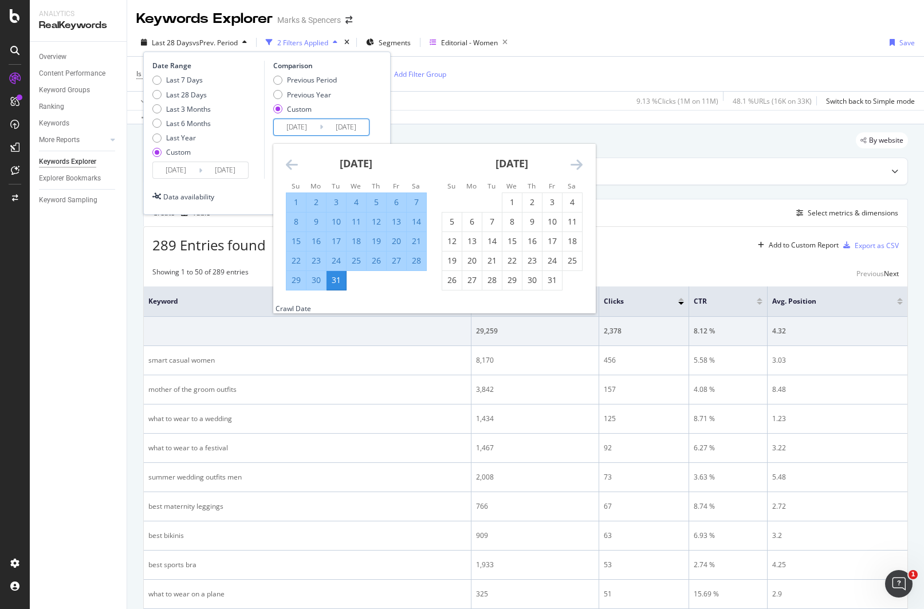
drag, startPoint x: 354, startPoint y: 123, endPoint x: 386, endPoint y: 149, distance: 41.2
click at [354, 123] on input "[DATE]" at bounding box center [346, 127] width 46 height 16
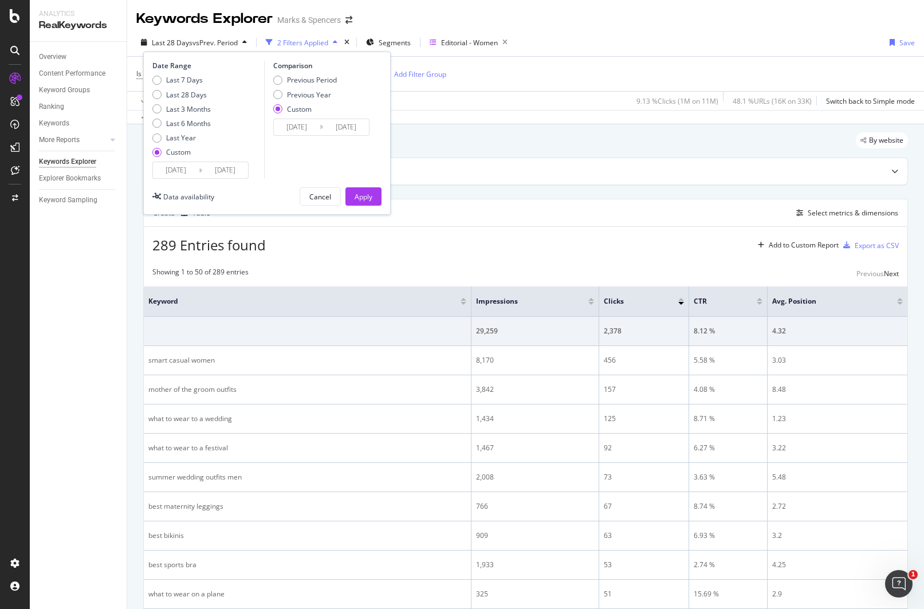
click at [364, 126] on input "[DATE]" at bounding box center [346, 127] width 46 height 16
type input "[DATE]"
click at [383, 202] on div "Date Range Last 7 Days Last 28 Days Last 3 Months Last 6 Months Last Year Custo…" at bounding box center [267, 133] width 248 height 163
click at [374, 202] on button "Apply" at bounding box center [364, 196] width 36 height 18
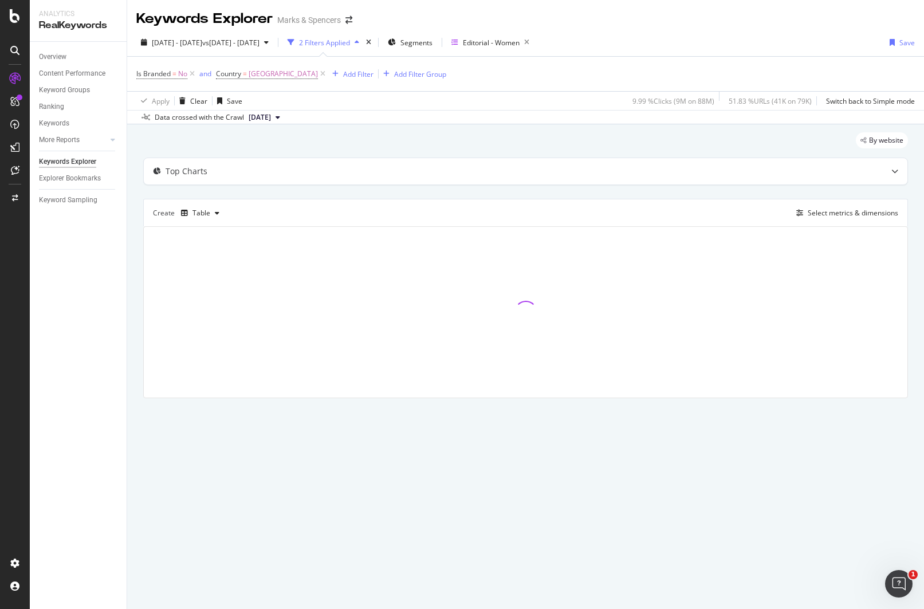
click at [716, 43] on div "[DATE] - [DATE] vs [DATE] - [DATE] 2 Filters Applied Segments Editorial - Women…" at bounding box center [525, 44] width 797 height 23
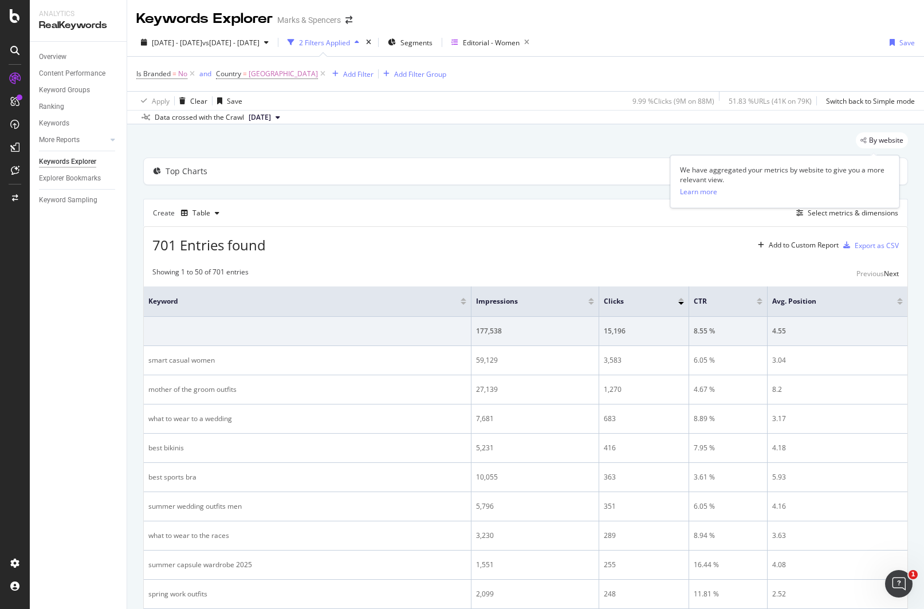
click at [842, 142] on span "By website" at bounding box center [886, 140] width 34 height 7
click at [842, 174] on div at bounding box center [895, 171] width 25 height 26
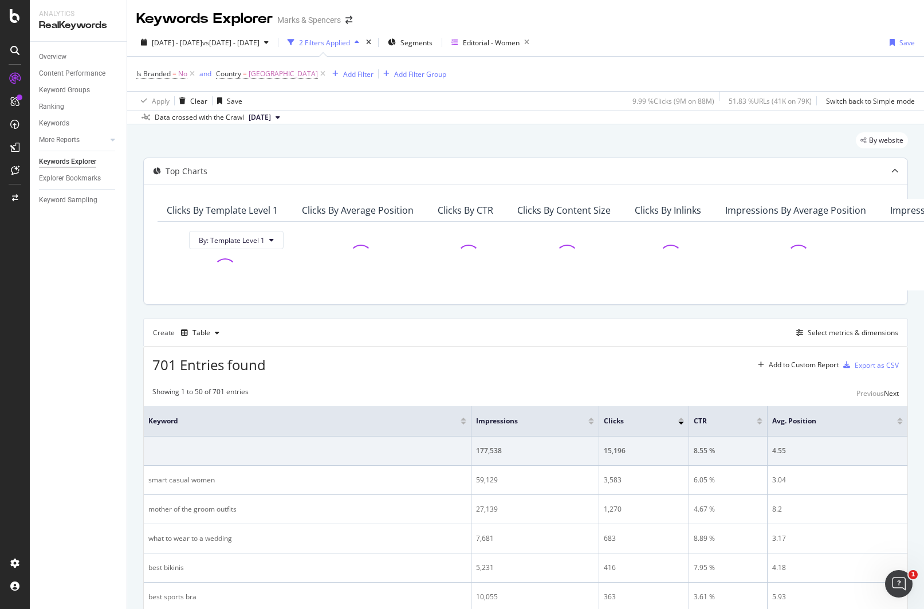
click at [842, 171] on icon at bounding box center [895, 171] width 7 height 7
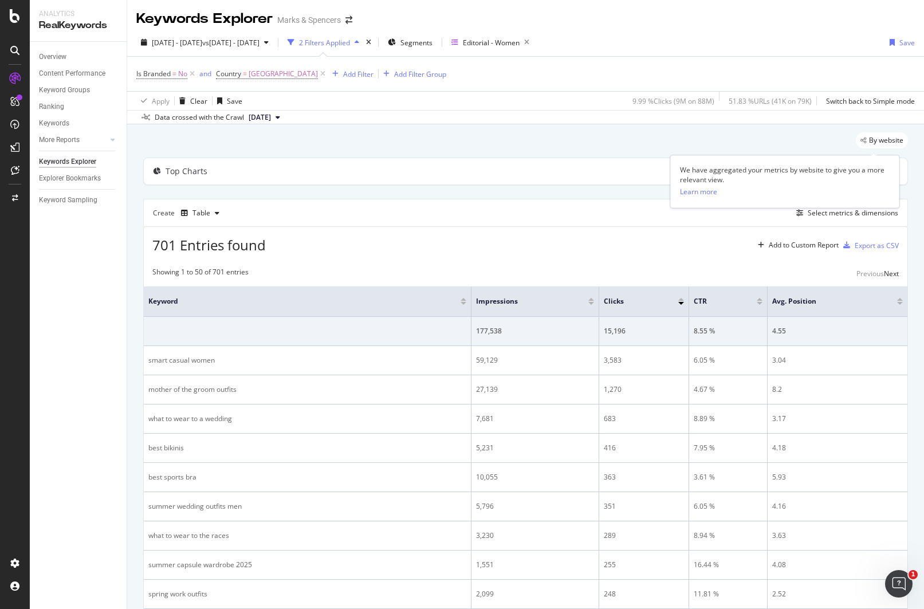
click at [842, 138] on span "By website" at bounding box center [886, 140] width 34 height 7
click at [842, 140] on span "By website" at bounding box center [886, 140] width 34 height 7
click at [772, 242] on div "Add to Custom Report" at bounding box center [804, 245] width 70 height 7
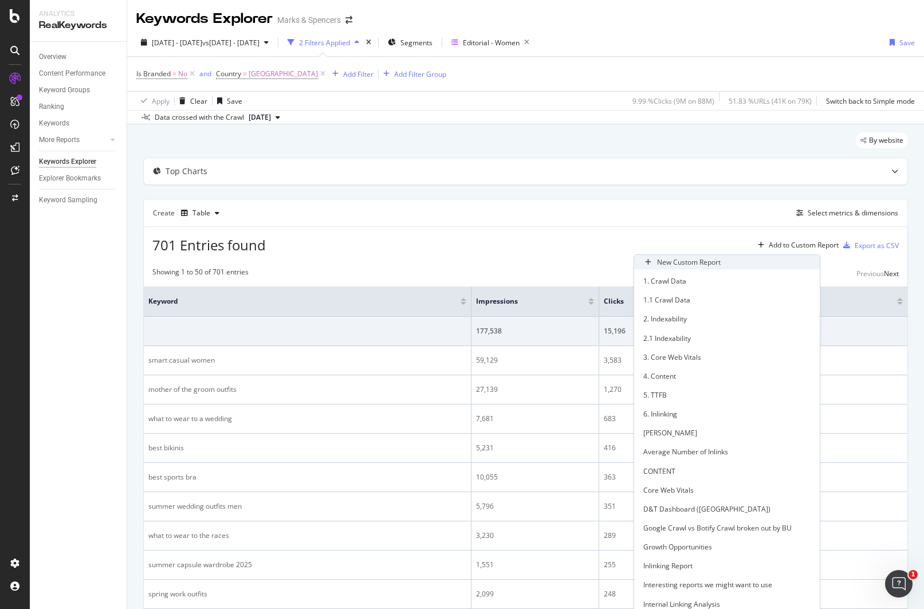
click at [676, 267] on div "New Custom Report" at bounding box center [689, 262] width 64 height 10
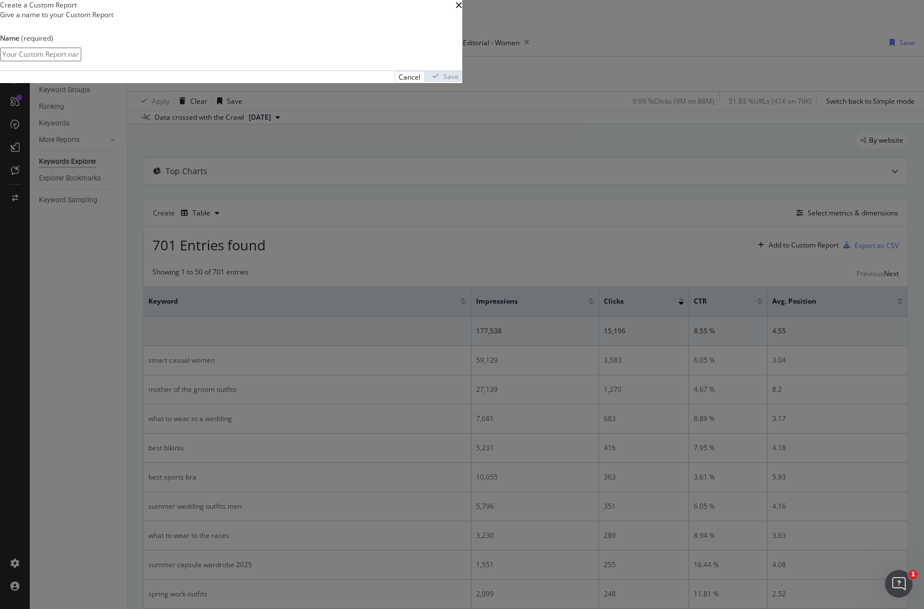
click at [81, 61] on input "modal" at bounding box center [40, 54] width 81 height 13
type input "Editorial"
click at [459, 82] on div "Save" at bounding box center [451, 77] width 15 height 10
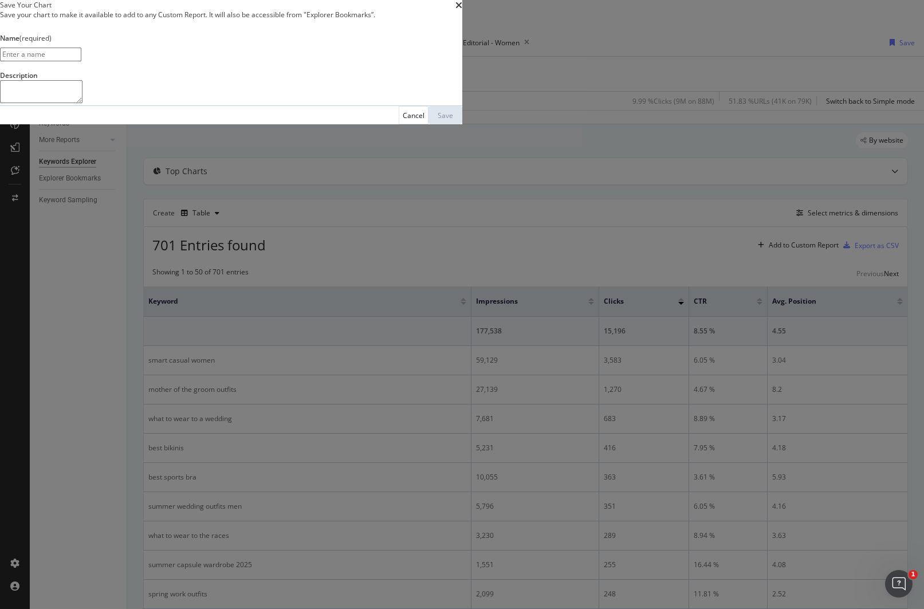
click at [81, 61] on input "modal" at bounding box center [40, 54] width 81 height 13
click at [462, 10] on icon "times" at bounding box center [459, 5] width 7 height 9
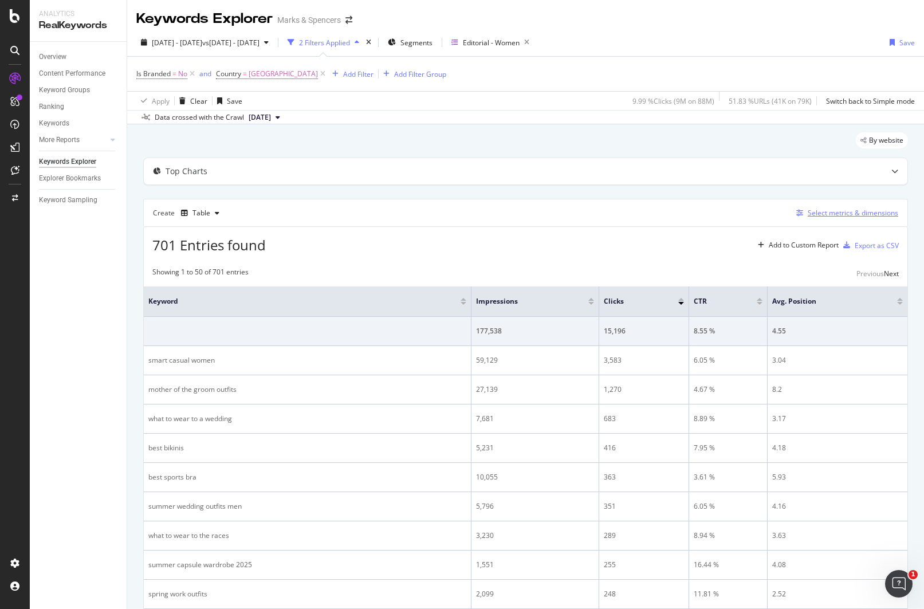
click at [828, 211] on div "Select metrics & dimensions" at bounding box center [853, 213] width 91 height 10
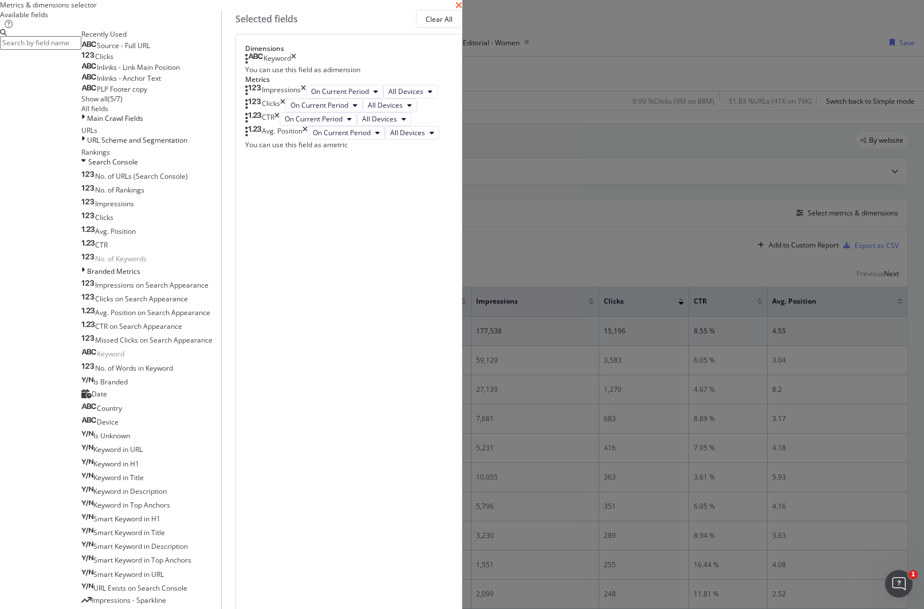
click at [462, 10] on icon "times" at bounding box center [459, 5] width 7 height 9
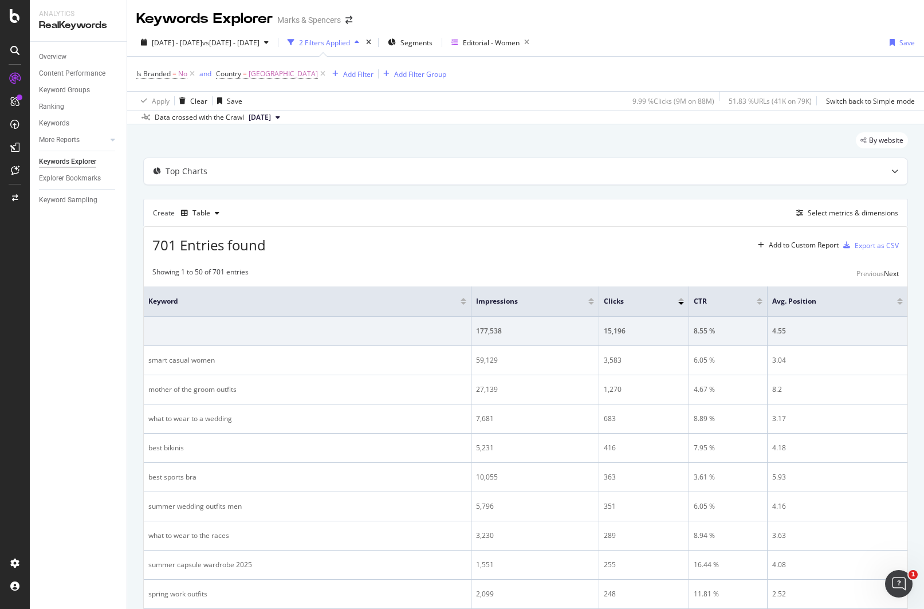
click at [818, 203] on div "Create Table Select metrics & dimensions" at bounding box center [525, 213] width 765 height 28
click at [819, 213] on div "Select metrics & dimensions" at bounding box center [853, 213] width 91 height 10
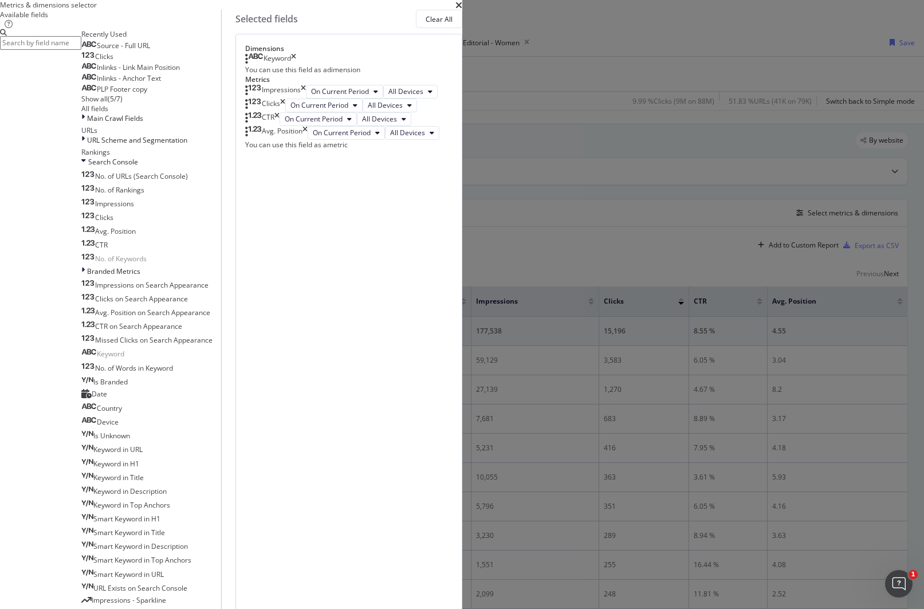
click at [462, 10] on icon "times" at bounding box center [459, 5] width 7 height 9
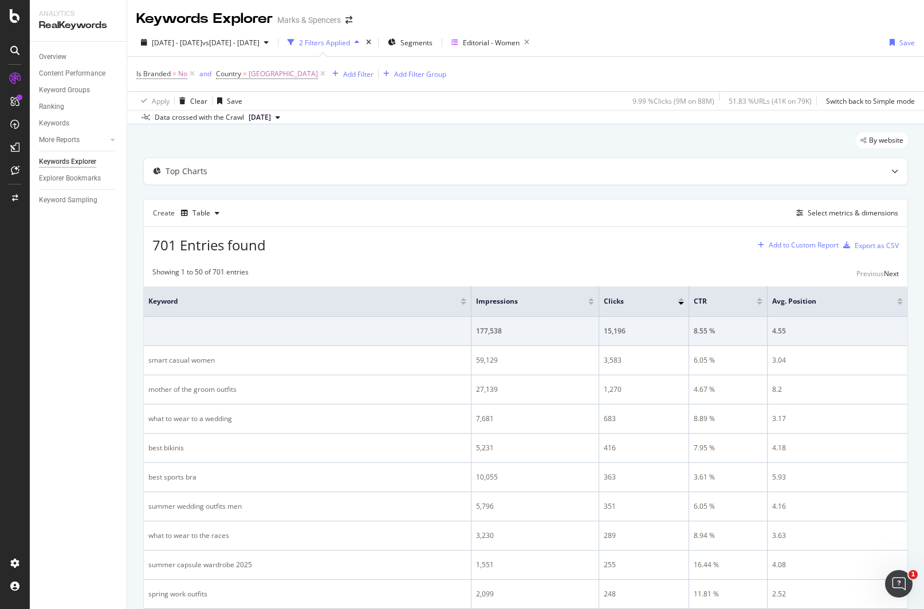
click at [779, 244] on div "Add to Custom Report" at bounding box center [804, 245] width 70 height 7
click at [756, 209] on div "Create Table Select metrics & dimensions" at bounding box center [525, 213] width 765 height 28
click at [823, 205] on div "Create Table Select metrics & dimensions" at bounding box center [525, 213] width 765 height 28
click at [823, 210] on div "Select metrics & dimensions" at bounding box center [853, 213] width 91 height 10
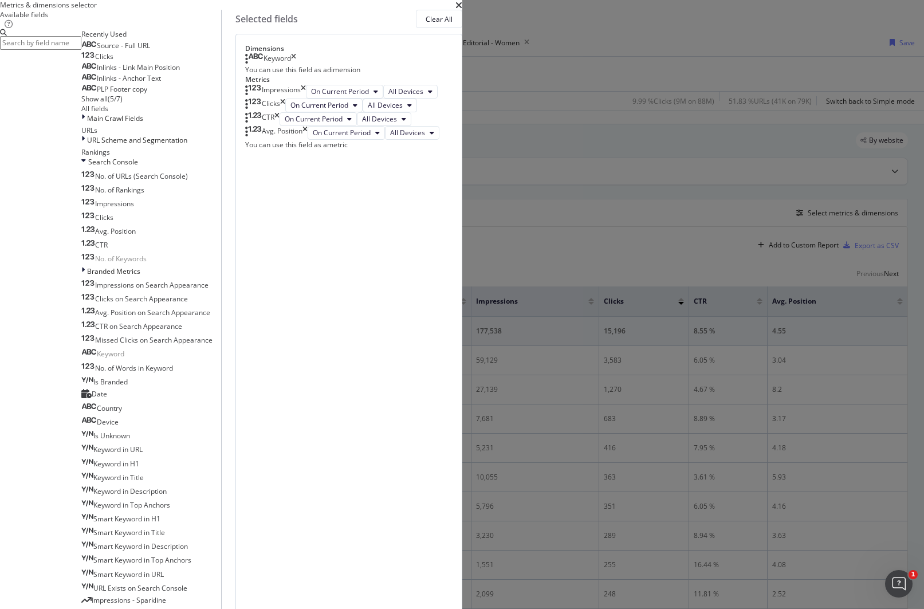
click at [306, 99] on div "Impressions" at bounding box center [275, 92] width 61 height 14
click at [306, 99] on icon "times" at bounding box center [303, 92] width 5 height 14
click at [280, 112] on icon "times" at bounding box center [277, 106] width 5 height 14
click at [380, 109] on icon "modal" at bounding box center [377, 105] width 5 height 7
click at [462, 363] on div "Dimensions Keyword You can use this field as a dimension Metrics Clicks On Curr…" at bounding box center [349, 581] width 227 height 1095
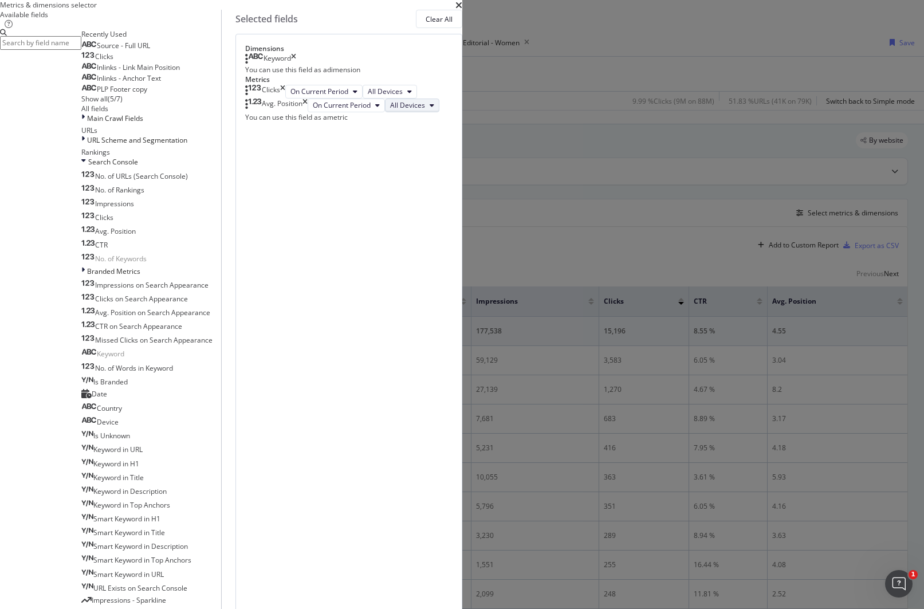
click at [425, 110] on span "All Devices" at bounding box center [407, 105] width 35 height 10
click at [462, 364] on div "Dimensions Keyword You can use this field as a dimension Metrics Clicks On Curr…" at bounding box center [349, 581] width 227 height 1095
click at [440, 112] on button "All Devices" at bounding box center [412, 106] width 54 height 14
click at [462, 356] on div "Dimensions Keyword You can use this field as a dimension Metrics Clicks On Curr…" at bounding box center [349, 581] width 227 height 1095
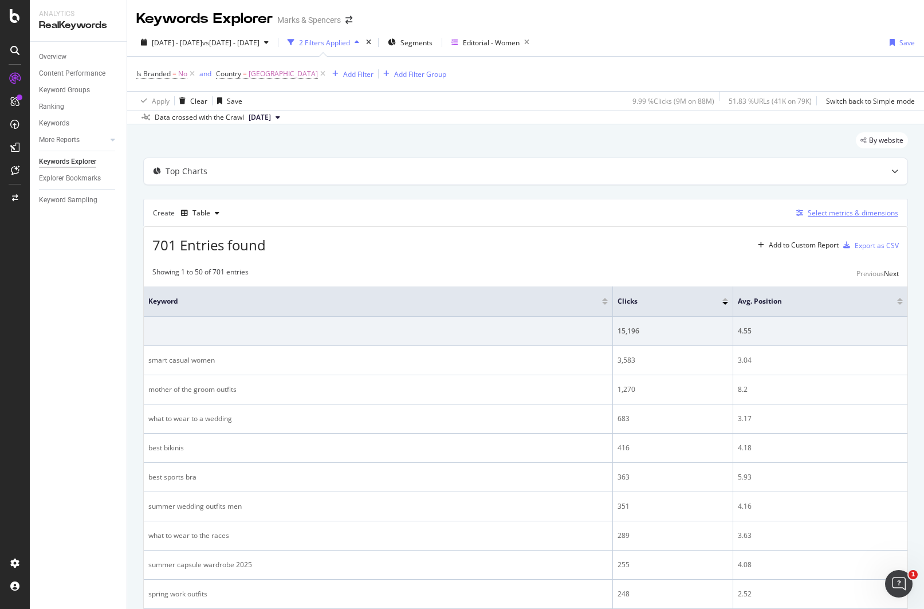
click at [830, 213] on div "Select metrics & dimensions" at bounding box center [853, 213] width 91 height 10
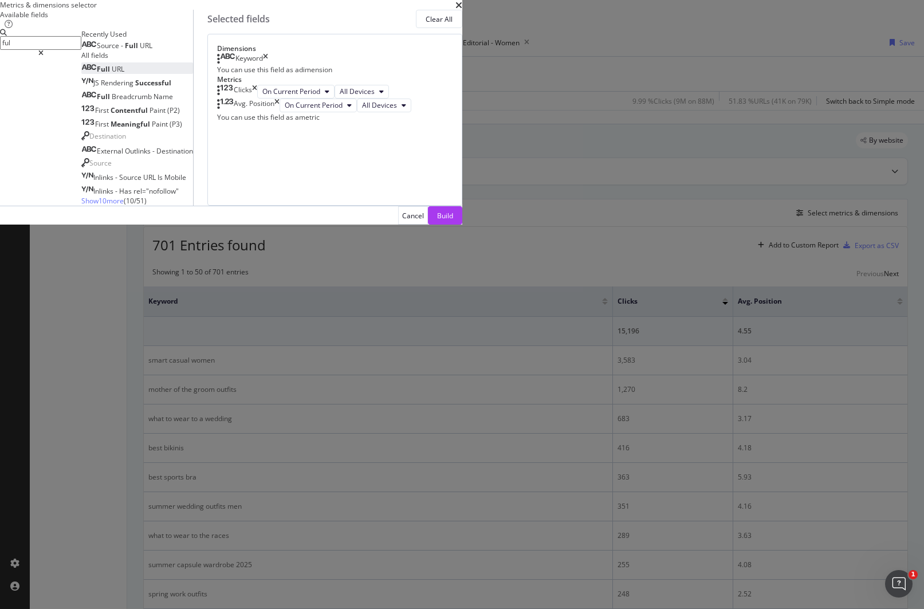
click at [124, 74] on span "URL" at bounding box center [118, 69] width 13 height 10
drag, startPoint x: 554, startPoint y: 212, endPoint x: 551, endPoint y: 190, distance: 21.9
click at [552, 190] on body "Analytics RealKeywords Overview Content Performance Keyword Groups Ranking Keyw…" at bounding box center [462, 304] width 924 height 609
drag, startPoint x: 273, startPoint y: 159, endPoint x: 209, endPoint y: 149, distance: 64.9
click at [209, 149] on div "Available fields ful Recently Used Source - Full URL All fields Full URL JS Ren…" at bounding box center [231, 108] width 462 height 196
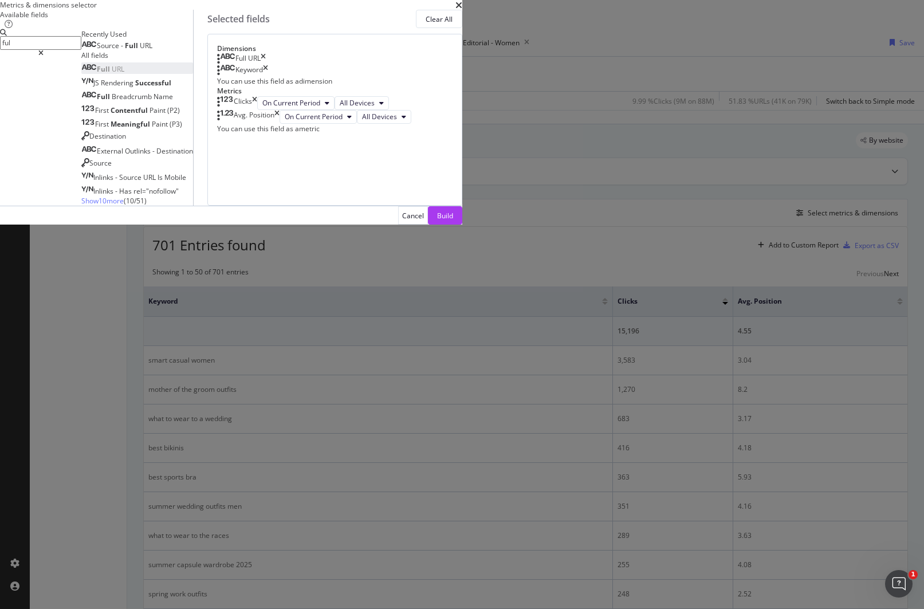
drag, startPoint x: 248, startPoint y: 162, endPoint x: 215, endPoint y: 156, distance: 33.7
click at [215, 156] on div "Available fields ful Recently Used Source - Full URL All fields Full URL JS Ren…" at bounding box center [231, 108] width 462 height 196
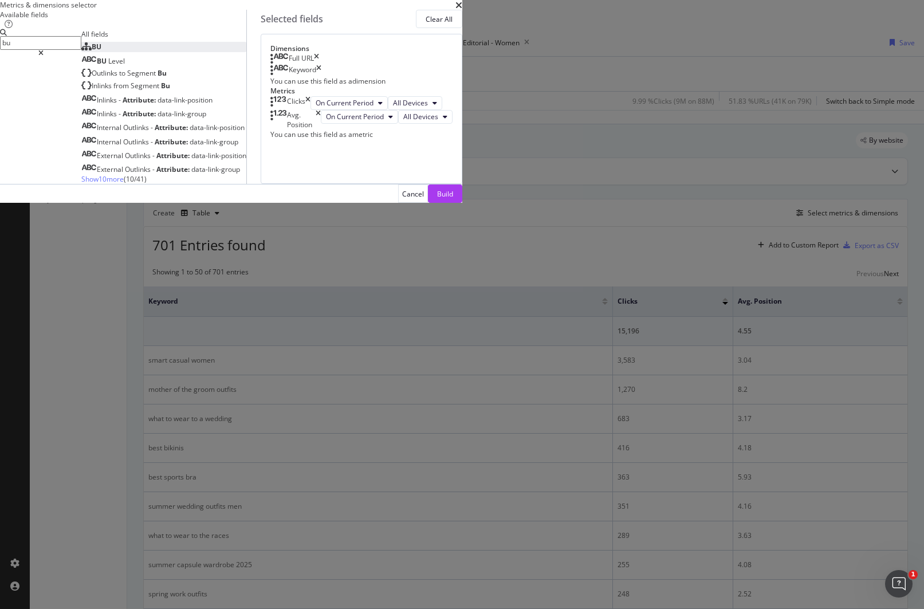
click at [101, 52] on span "BU" at bounding box center [97, 47] width 10 height 10
drag, startPoint x: 239, startPoint y: 166, endPoint x: 206, endPoint y: 160, distance: 33.1
click at [206, 160] on div "Available fields bu All fields BU BU Level Outlinks to Segment Bu Inlinks from …" at bounding box center [231, 97] width 462 height 174
drag, startPoint x: 252, startPoint y: 158, endPoint x: 236, endPoint y: 157, distance: 15.5
click at [81, 56] on div "bu" at bounding box center [40, 42] width 81 height 27
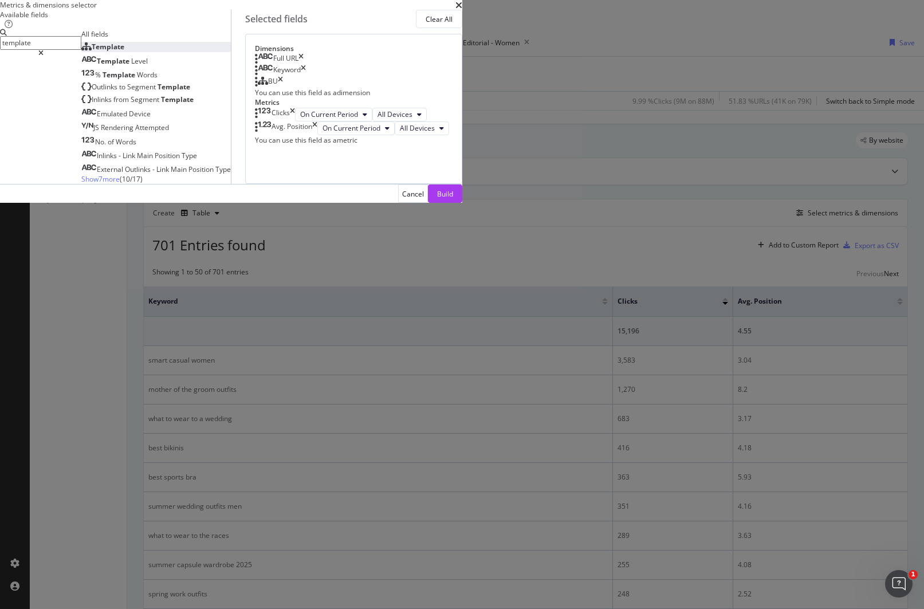
click at [124, 52] on span "Template" at bounding box center [108, 47] width 33 height 10
click at [304, 99] on icon "times" at bounding box center [301, 93] width 5 height 11
click at [81, 49] on input "template" at bounding box center [40, 42] width 81 height 13
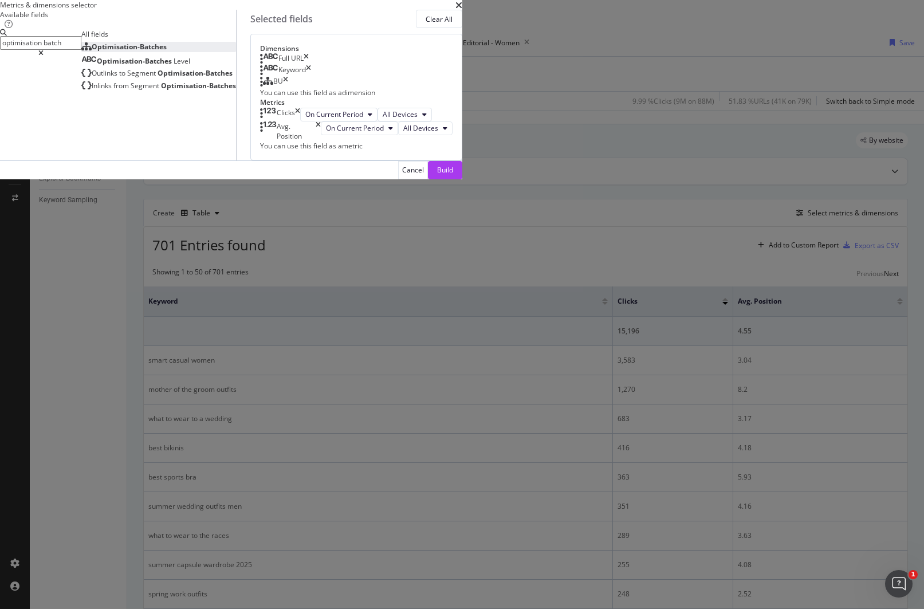
click at [167, 52] on div "Optimisation-Batches" at bounding box center [123, 47] width 85 height 10
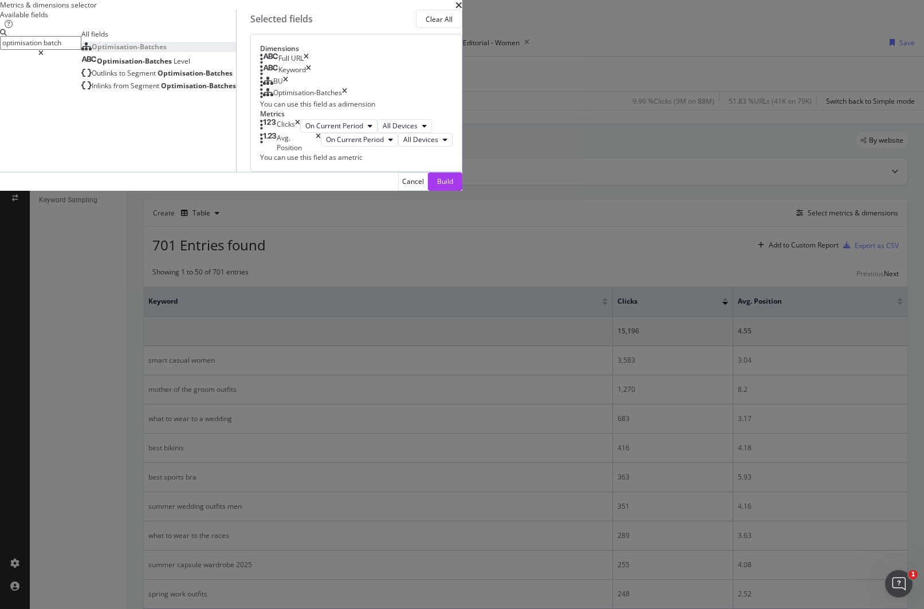
click at [342, 99] on div "Optimisation-Batches" at bounding box center [307, 93] width 69 height 11
click at [300, 133] on icon "times" at bounding box center [297, 126] width 5 height 14
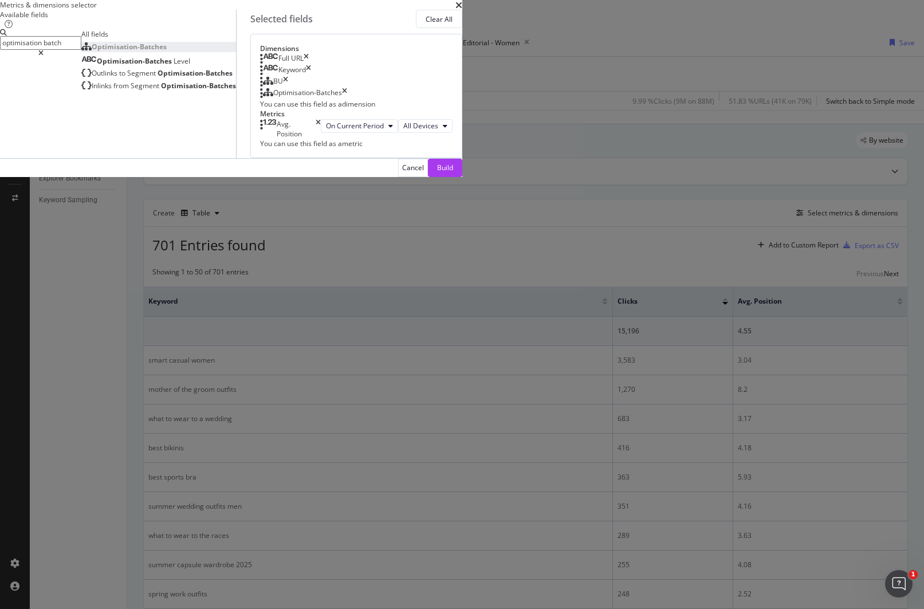
click at [462, 158] on div "Dimensions Full URL Keyword BU Optimisation-Batches You can use this field as a…" at bounding box center [356, 96] width 212 height 124
click at [81, 49] on input "optimisation batch" at bounding box center [40, 42] width 81 height 13
drag, startPoint x: 316, startPoint y: 161, endPoint x: 215, endPoint y: 164, distance: 100.9
click at [215, 158] on div "Available fields optimisation batch All fields Optimisation-Batches Optimisatio…" at bounding box center [231, 84] width 462 height 148
drag, startPoint x: 215, startPoint y: 164, endPoint x: 214, endPoint y: 157, distance: 6.9
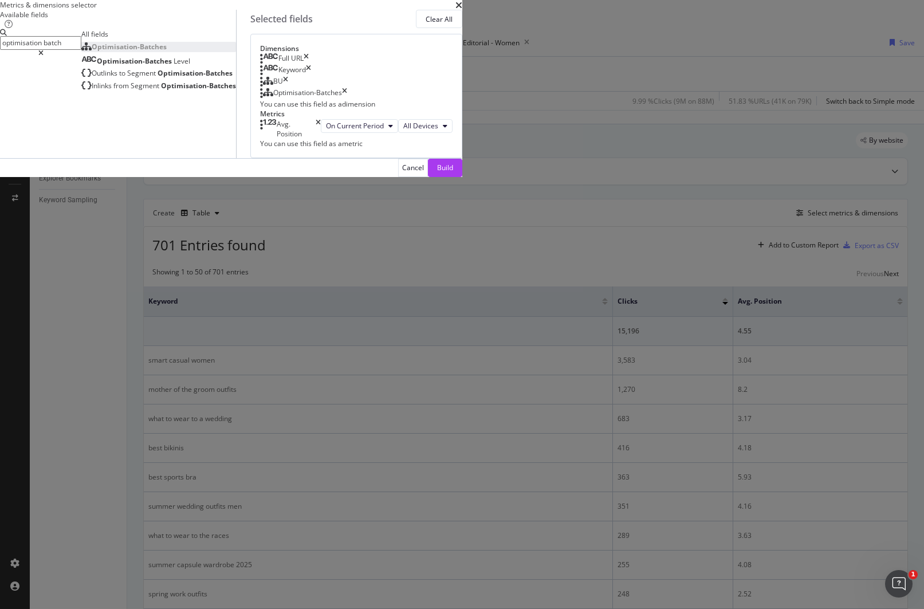
click at [213, 156] on div "Available fields optimisation batch All fields Optimisation-Batches Optimisatio…" at bounding box center [231, 84] width 462 height 148
click at [81, 49] on input "optimisation batch" at bounding box center [40, 42] width 81 height 13
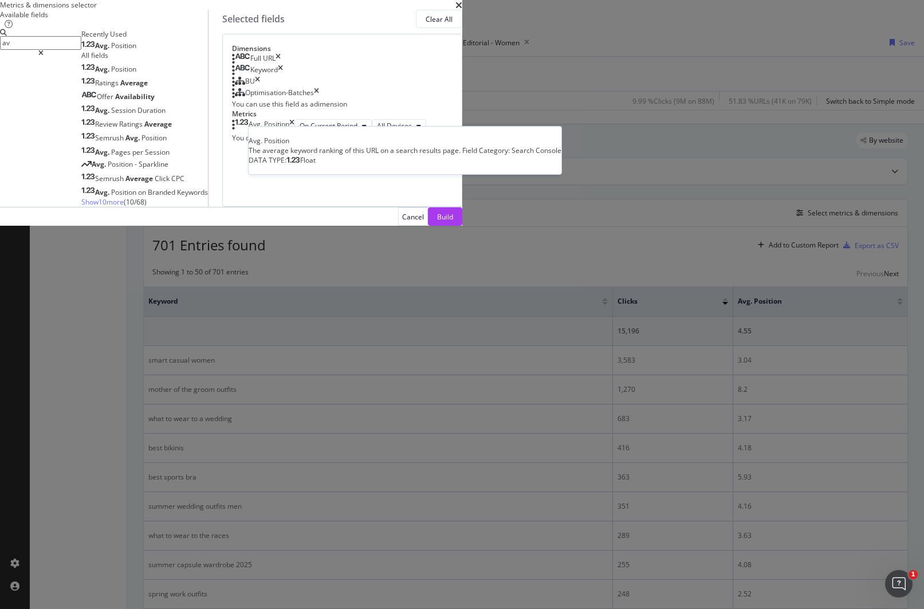
type input "av"
click at [136, 50] on span "Position" at bounding box center [123, 46] width 25 height 10
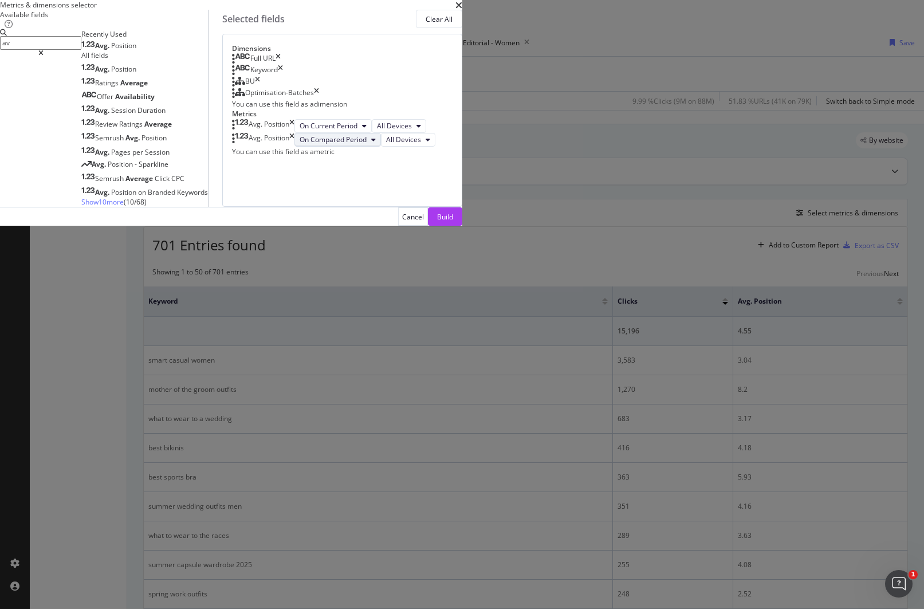
click at [367, 144] on span "On Compared Period" at bounding box center [333, 140] width 67 height 10
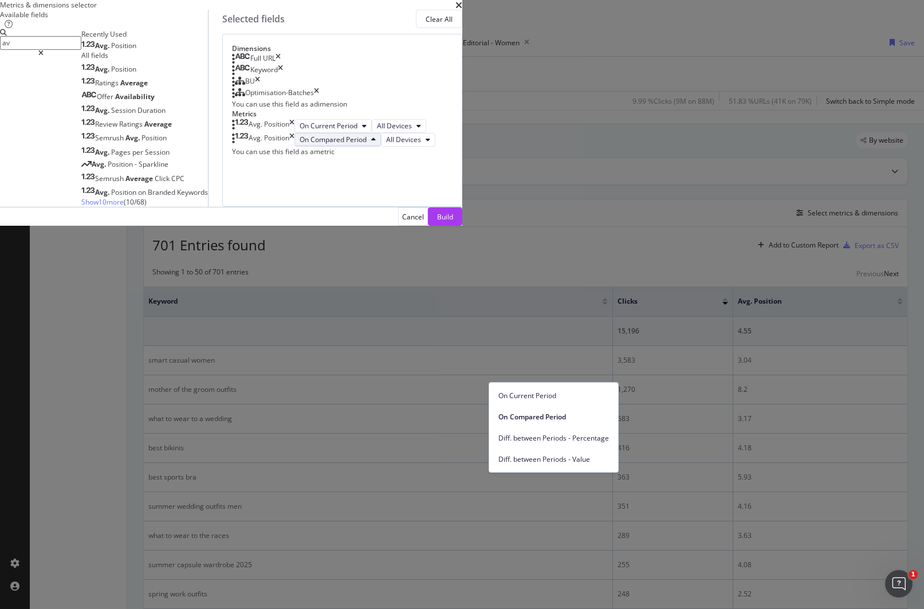
click at [550, 413] on span "On Compared Period" at bounding box center [554, 417] width 111 height 10
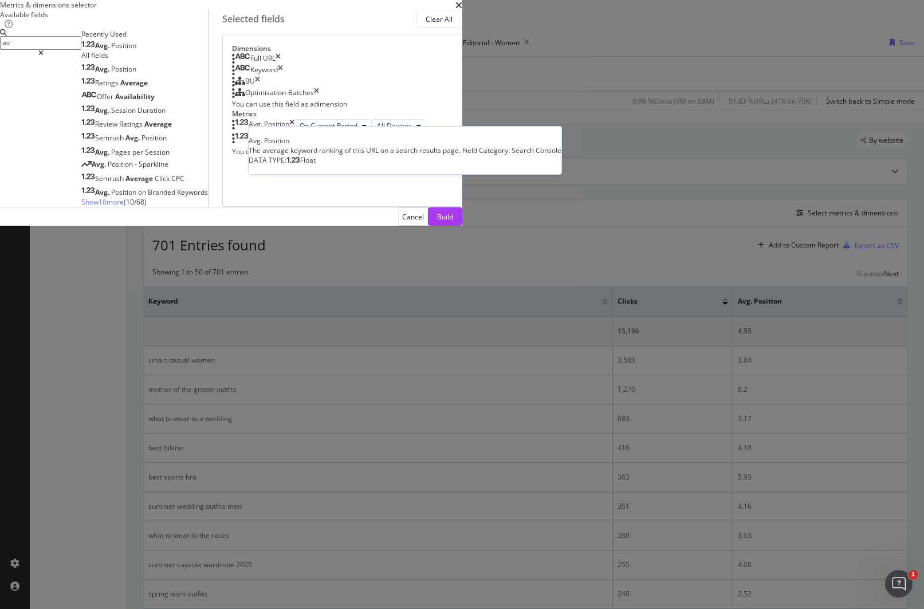
click at [136, 50] on span "Position" at bounding box center [123, 46] width 25 height 10
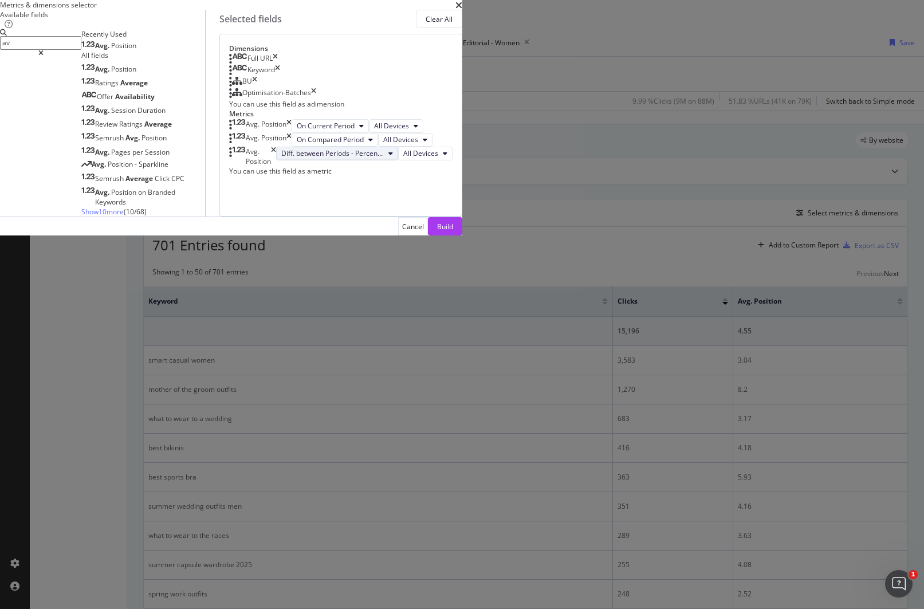
click at [384, 158] on span "Diff. between Periods - Percentage" at bounding box center [332, 153] width 103 height 10
click at [462, 217] on div "Dimensions Full URL Keyword BU Optimisation-Batches You can use this field as a…" at bounding box center [340, 125] width 243 height 183
click at [384, 158] on span "Diff. between Periods - Percentage" at bounding box center [332, 153] width 103 height 10
click at [462, 217] on div "Dimensions Full URL Keyword BU Optimisation-Batches You can use this field as a…" at bounding box center [340, 125] width 243 height 183
click at [453, 232] on div "Build" at bounding box center [445, 227] width 16 height 10
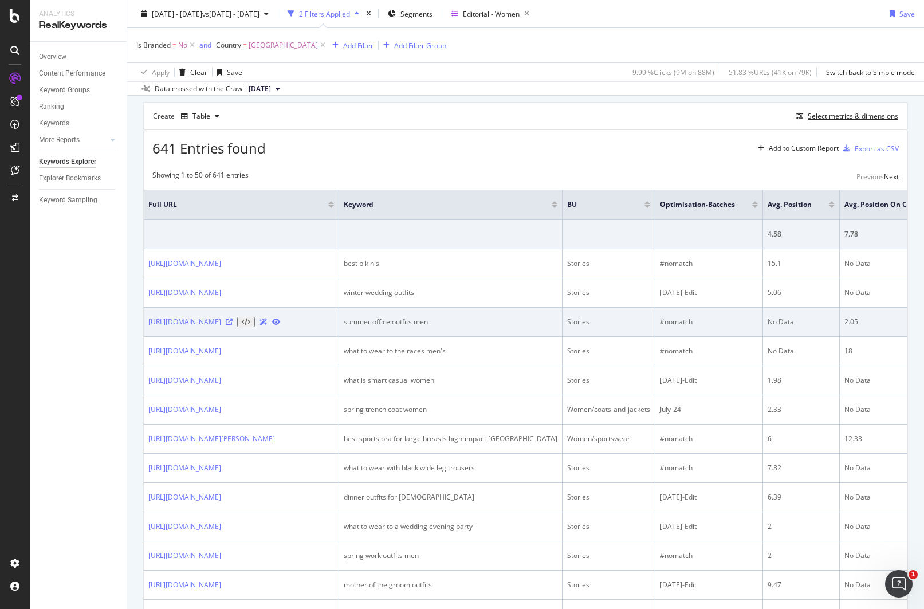
scroll to position [97, 0]
drag, startPoint x: 654, startPoint y: 344, endPoint x: 672, endPoint y: 342, distance: 17.9
click at [654, 336] on td "Stories" at bounding box center [609, 321] width 93 height 29
click at [650, 327] on div "Stories" at bounding box center [608, 321] width 83 height 10
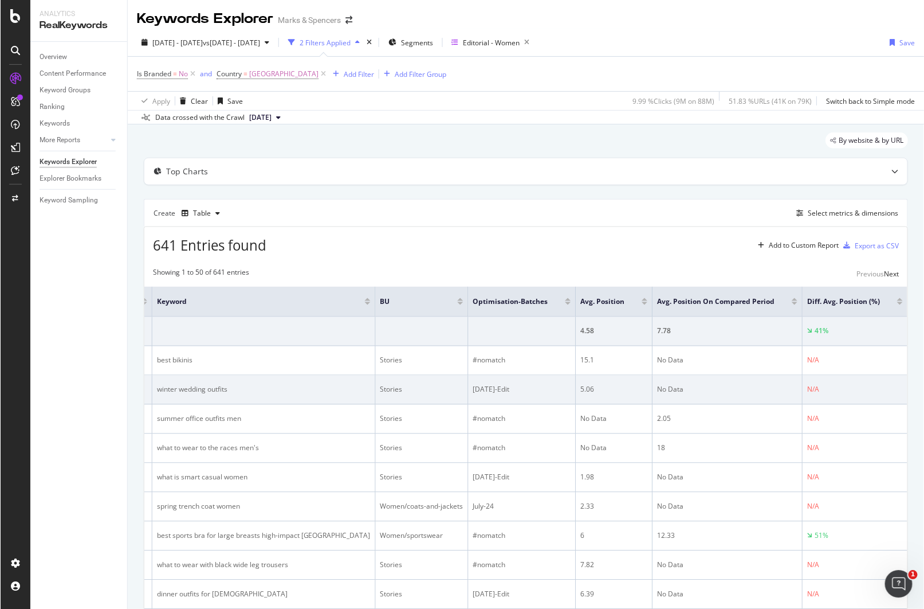
scroll to position [0, 246]
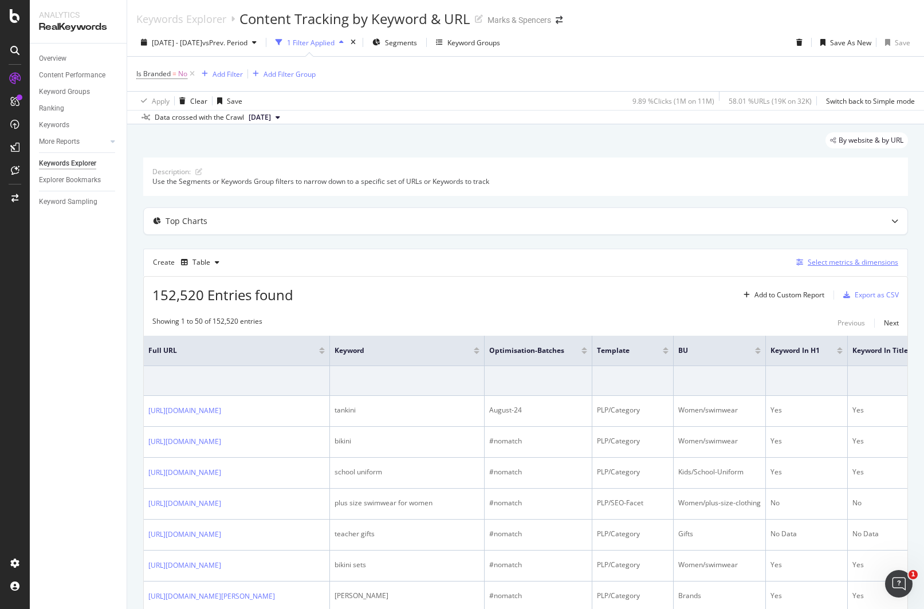
click at [805, 257] on div "Select metrics & dimensions" at bounding box center [845, 262] width 107 height 13
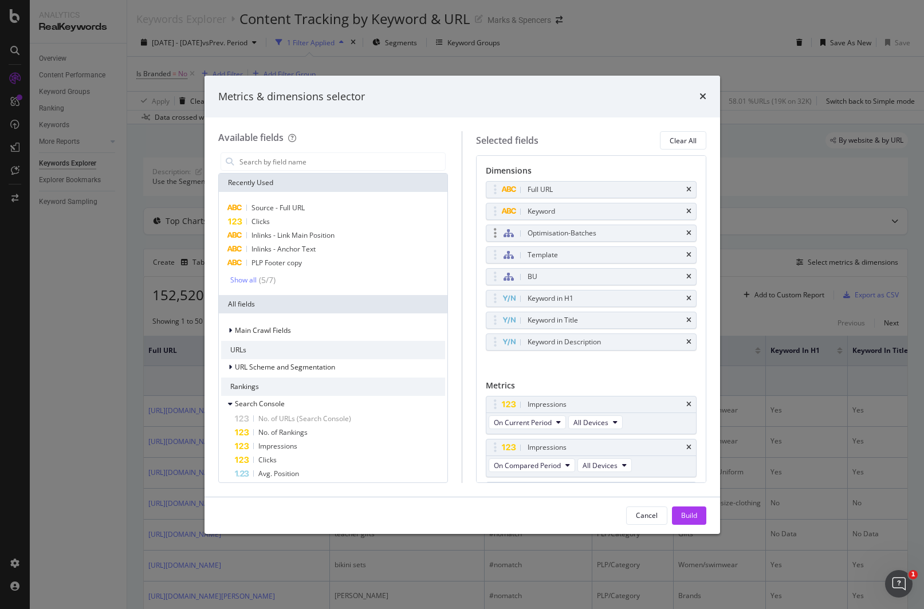
click at [575, 235] on div "Optimisation-Batches" at bounding box center [562, 233] width 69 height 11
click at [509, 233] on icon "modal" at bounding box center [509, 233] width 10 height 9
click at [497, 234] on div "modal" at bounding box center [495, 233] width 13 height 11
click at [756, 197] on div "Metrics & dimensions selector Available fields Recently Used Source - Full URL …" at bounding box center [462, 304] width 924 height 609
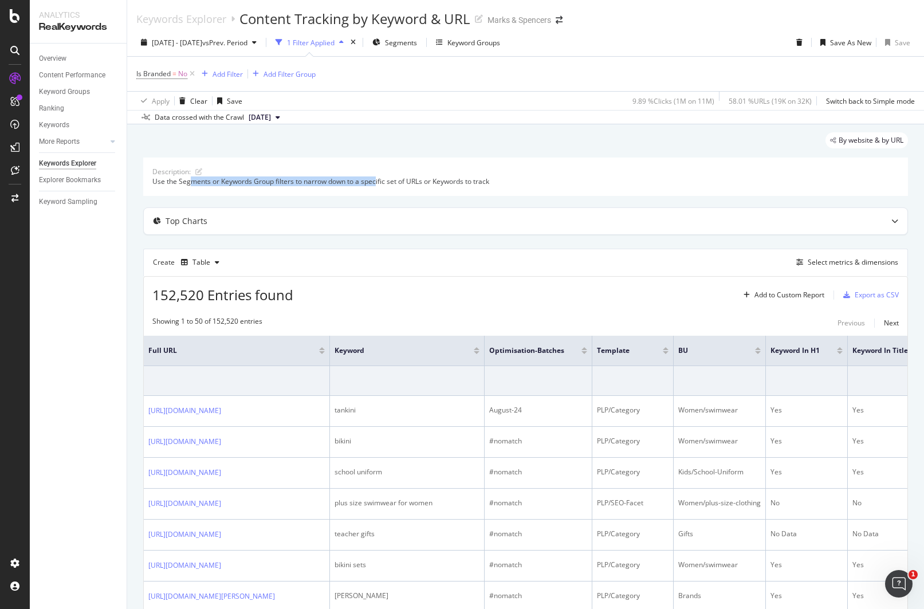
drag, startPoint x: 191, startPoint y: 180, endPoint x: 377, endPoint y: 183, distance: 185.7
click at [377, 183] on div "Use the Segments or Keywords Group filters to narrow down to a specific set of …" at bounding box center [525, 182] width 747 height 10
drag, startPoint x: 428, startPoint y: 177, endPoint x: 260, endPoint y: 183, distance: 167.4
click at [261, 183] on div "Use the Segments or Keywords Group filters to narrow down to a specific set of …" at bounding box center [525, 182] width 747 height 10
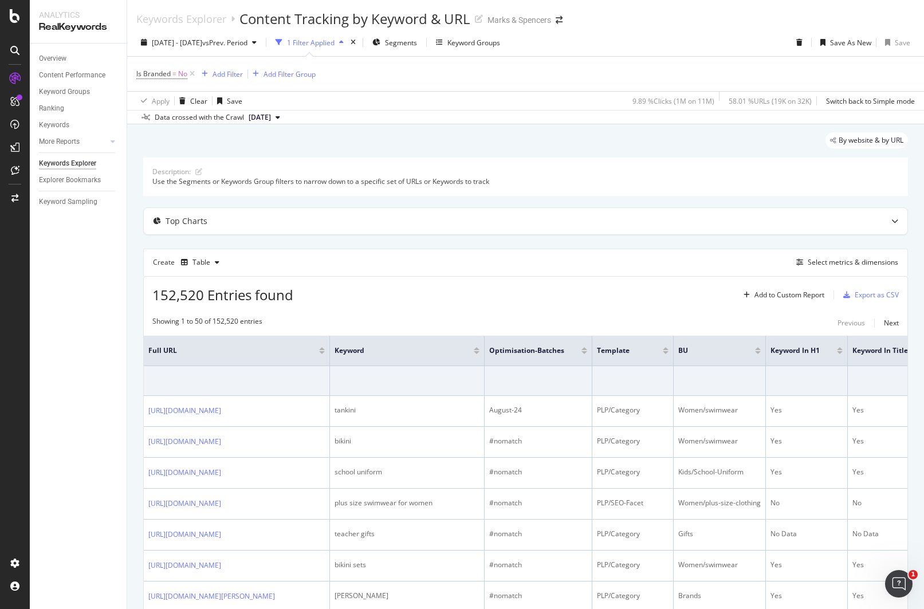
click at [260, 183] on div "Use the Segments or Keywords Group filters to narrow down to a specific set of …" at bounding box center [525, 182] width 747 height 10
drag, startPoint x: 472, startPoint y: 178, endPoint x: 327, endPoint y: 179, distance: 145.0
click at [327, 179] on div "Use the Segments or Keywords Group filters to narrow down to a specific set of …" at bounding box center [525, 182] width 747 height 10
click at [820, 262] on div "Select metrics & dimensions" at bounding box center [853, 262] width 91 height 10
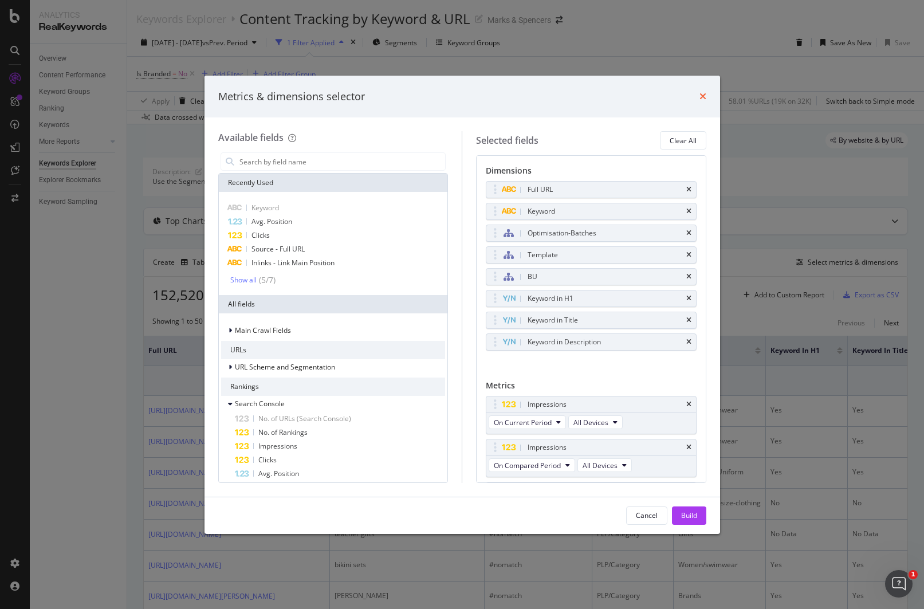
click at [703, 96] on icon "times" at bounding box center [703, 96] width 7 height 9
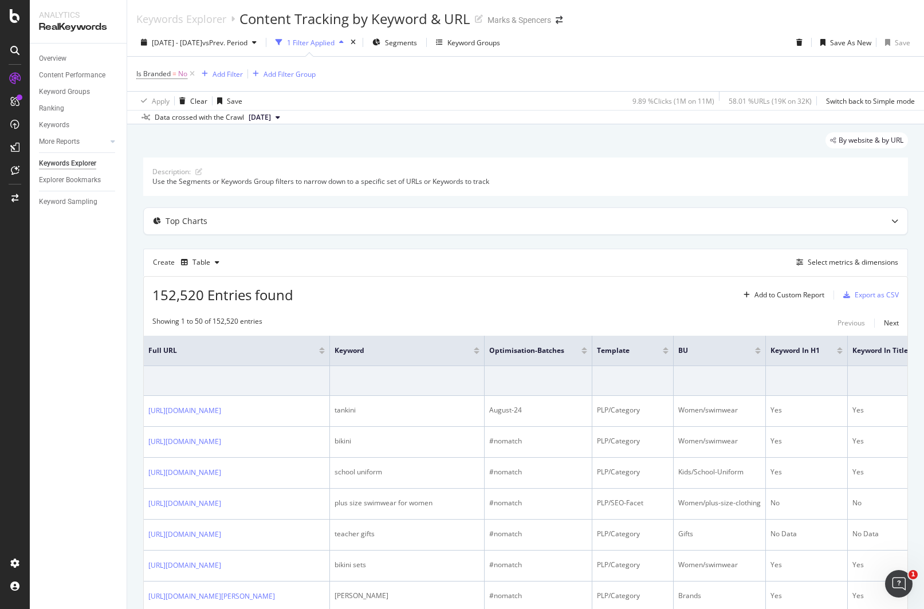
click at [826, 252] on div "Create Table Select metrics & dimensions" at bounding box center [525, 263] width 765 height 28
click at [822, 257] on div "Select metrics & dimensions" at bounding box center [853, 262] width 91 height 10
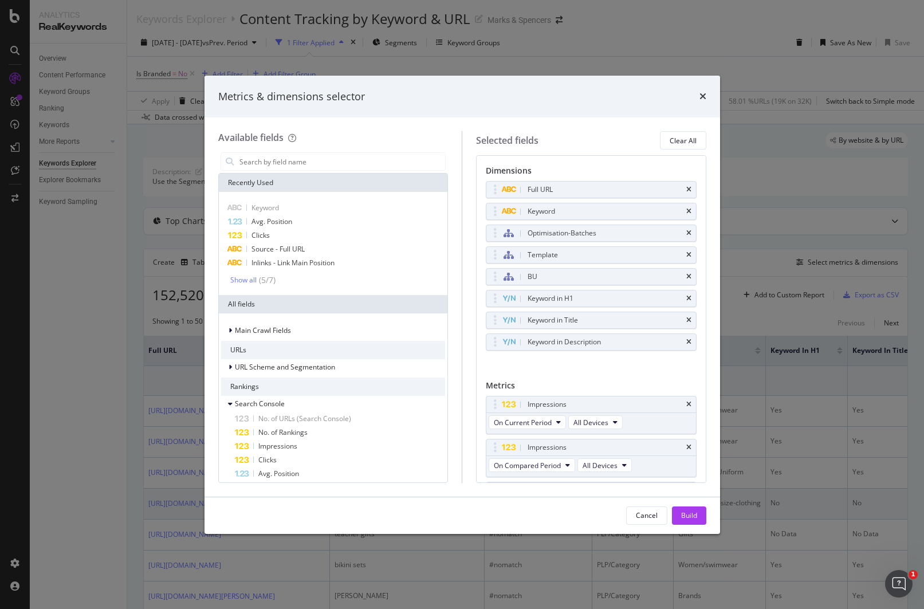
click at [646, 511] on div "Cancel" at bounding box center [647, 516] width 22 height 10
